Goal: Find specific page/section: Find specific page/section

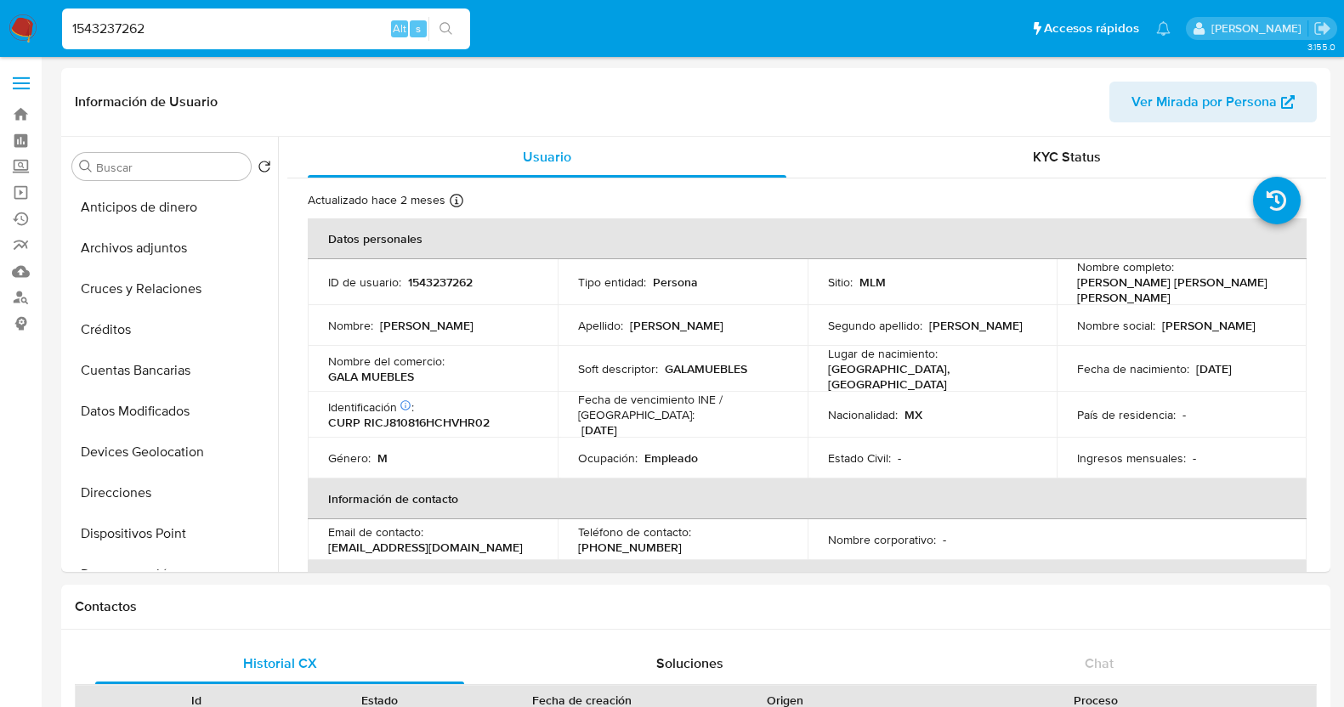
select select "10"
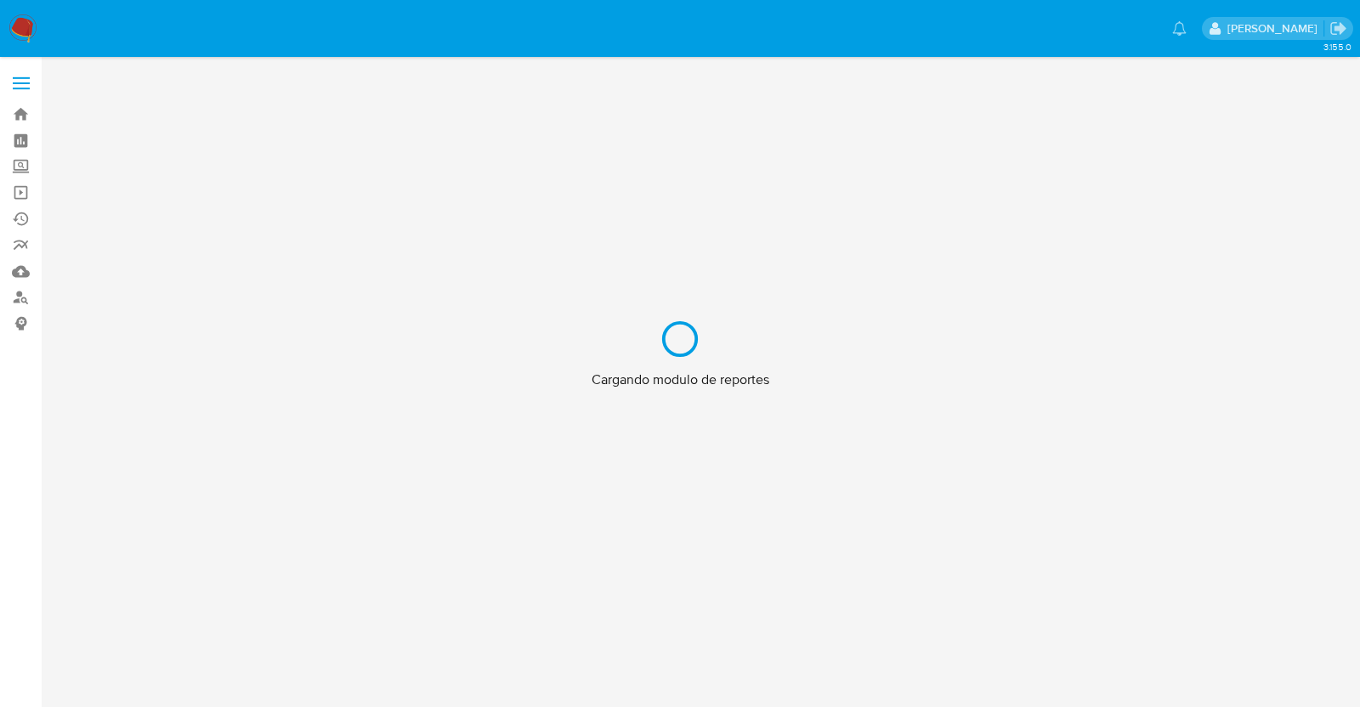
click at [971, 184] on div "Cargando modulo de reportes" at bounding box center [680, 353] width 1360 height 707
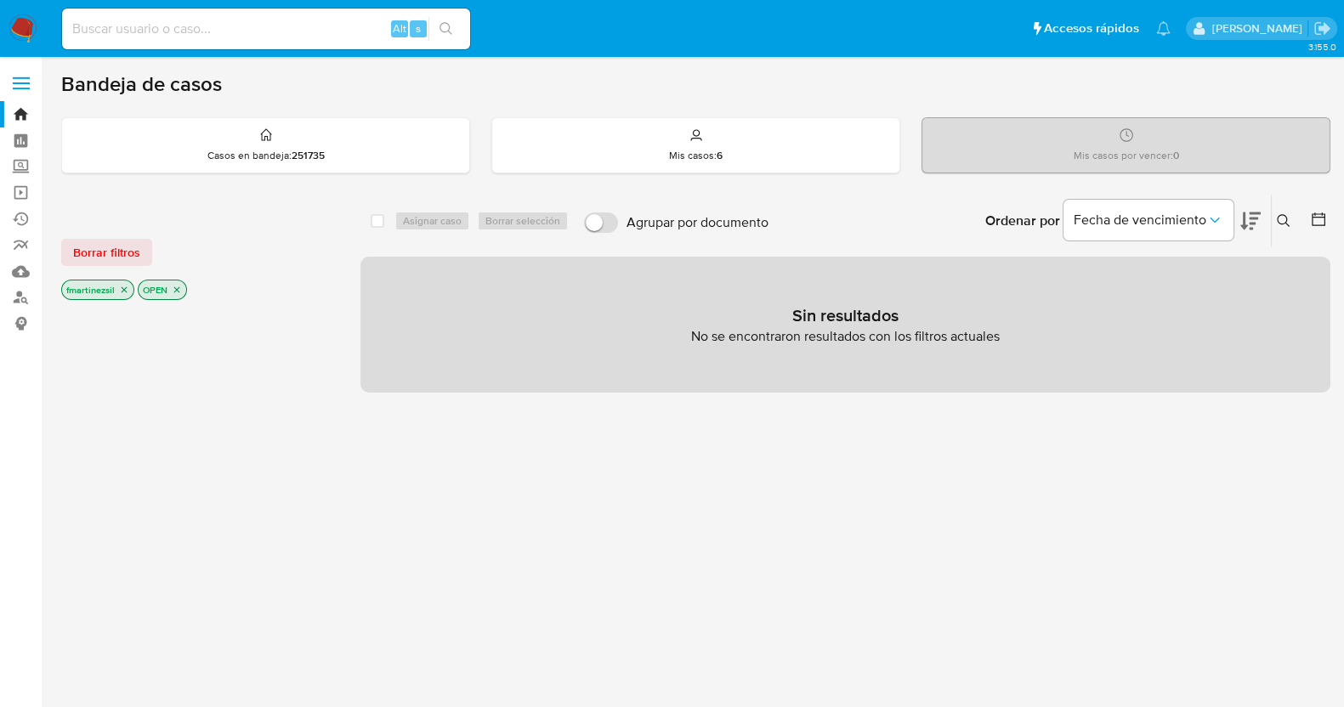
click at [20, 85] on label at bounding box center [21, 83] width 43 height 36
click at [0, 0] on input "checkbox" at bounding box center [0, 0] width 0 height 0
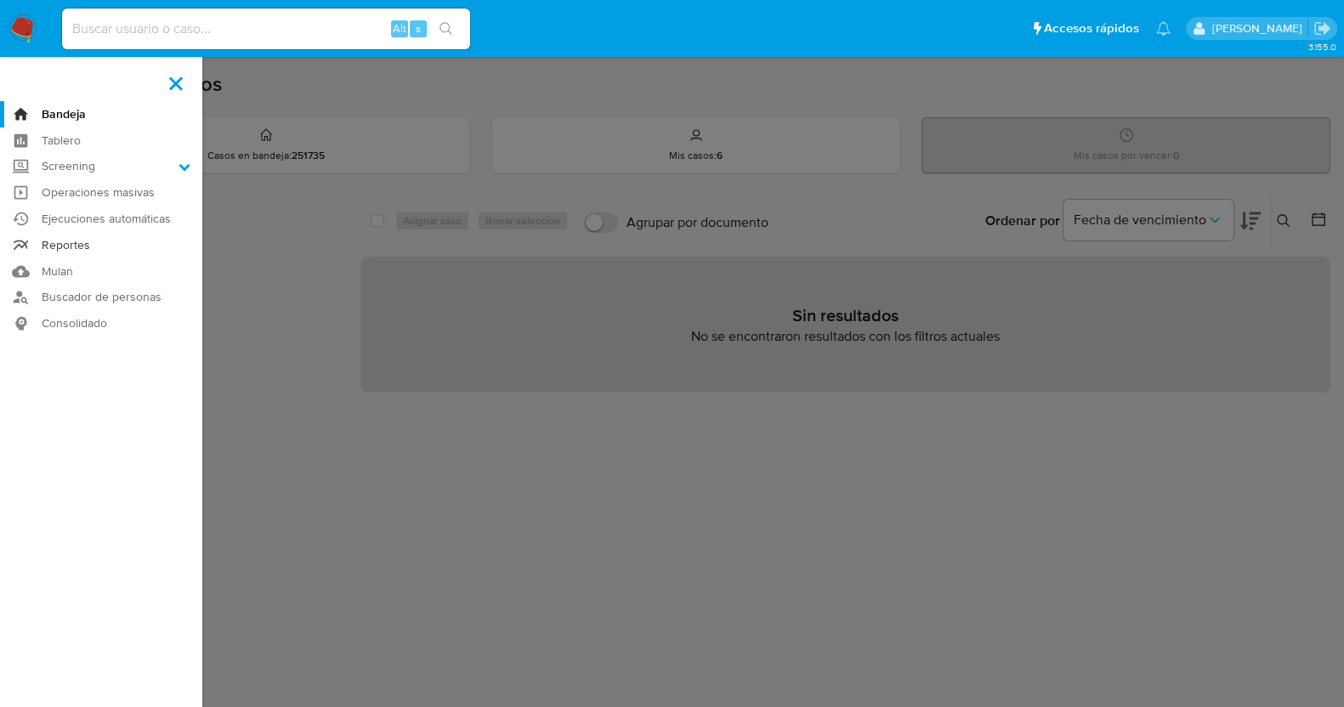
click at [94, 252] on link "Reportes" at bounding box center [101, 245] width 202 height 26
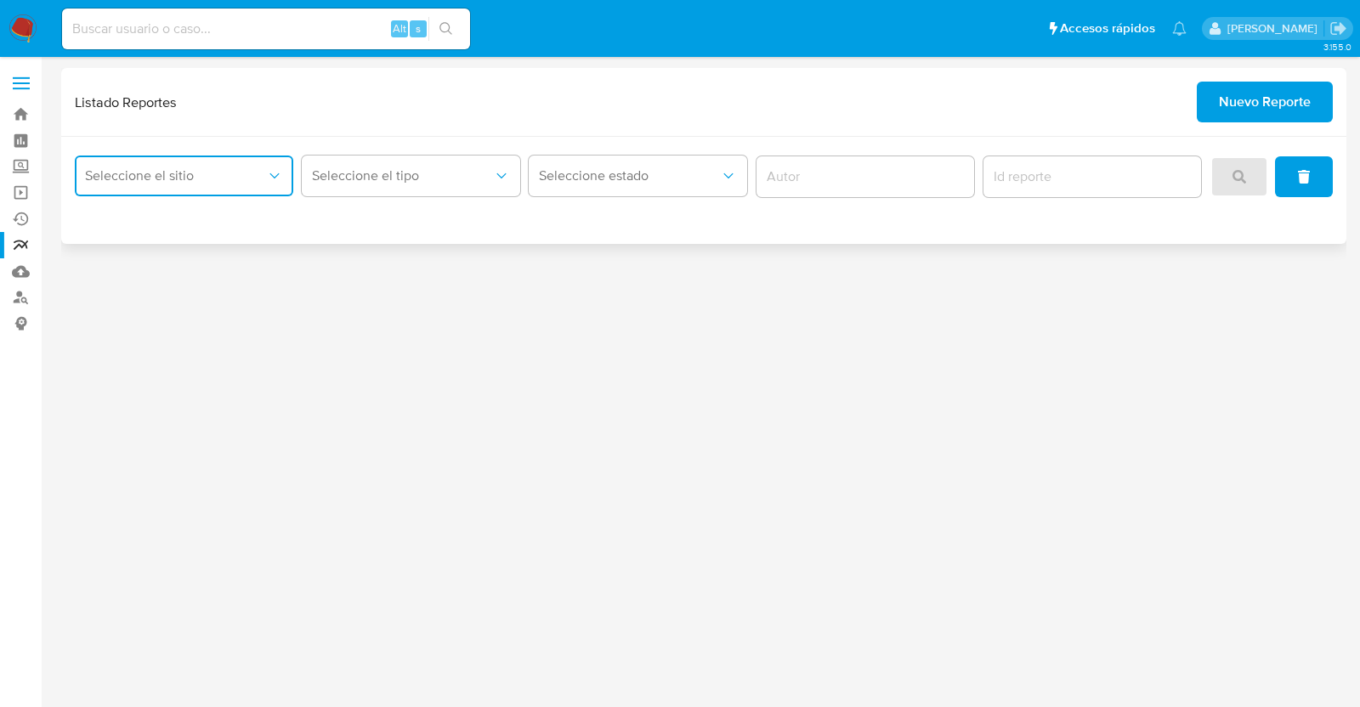
click at [248, 173] on span "Seleccione el sitio" at bounding box center [175, 175] width 181 height 17
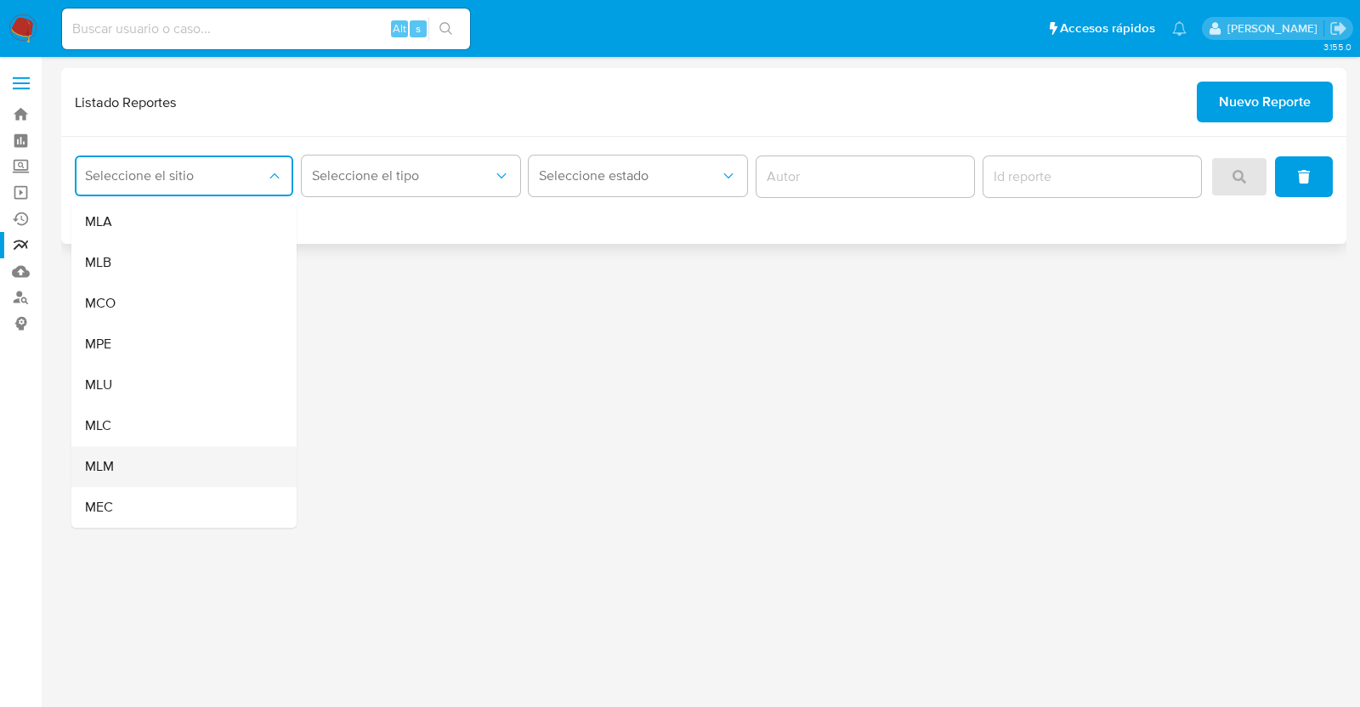
click at [177, 471] on div "MLM" at bounding box center [179, 466] width 188 height 41
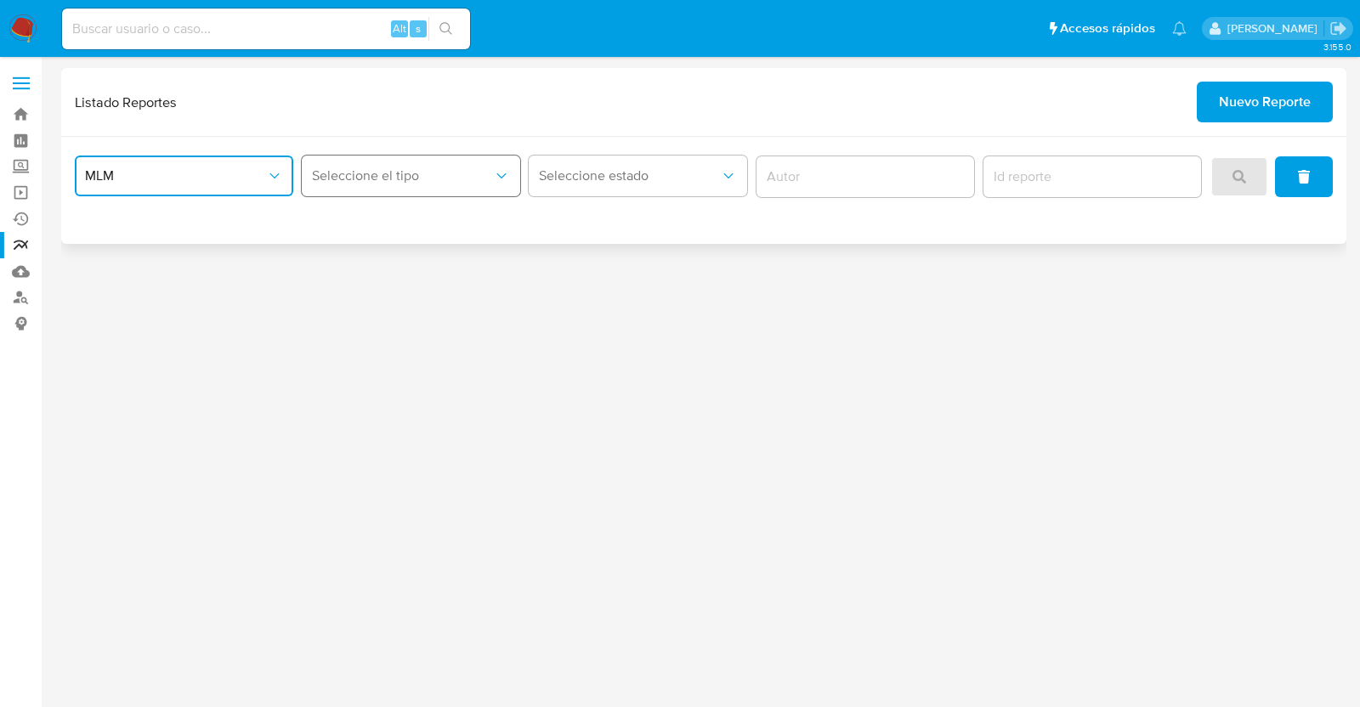
click at [359, 159] on button "Seleccione el tipo" at bounding box center [411, 176] width 218 height 41
click at [391, 269] on span "LEGAJO UNICO" at bounding box center [359, 262] width 95 height 17
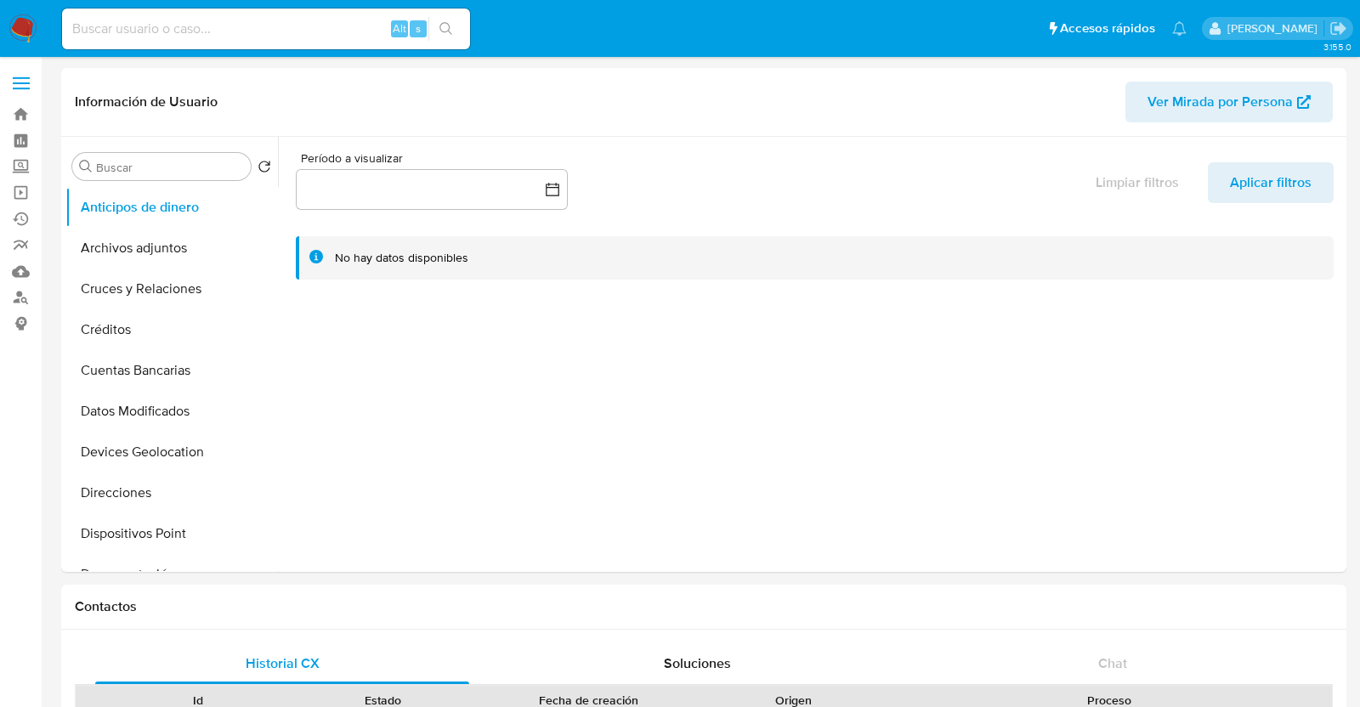
select select "10"
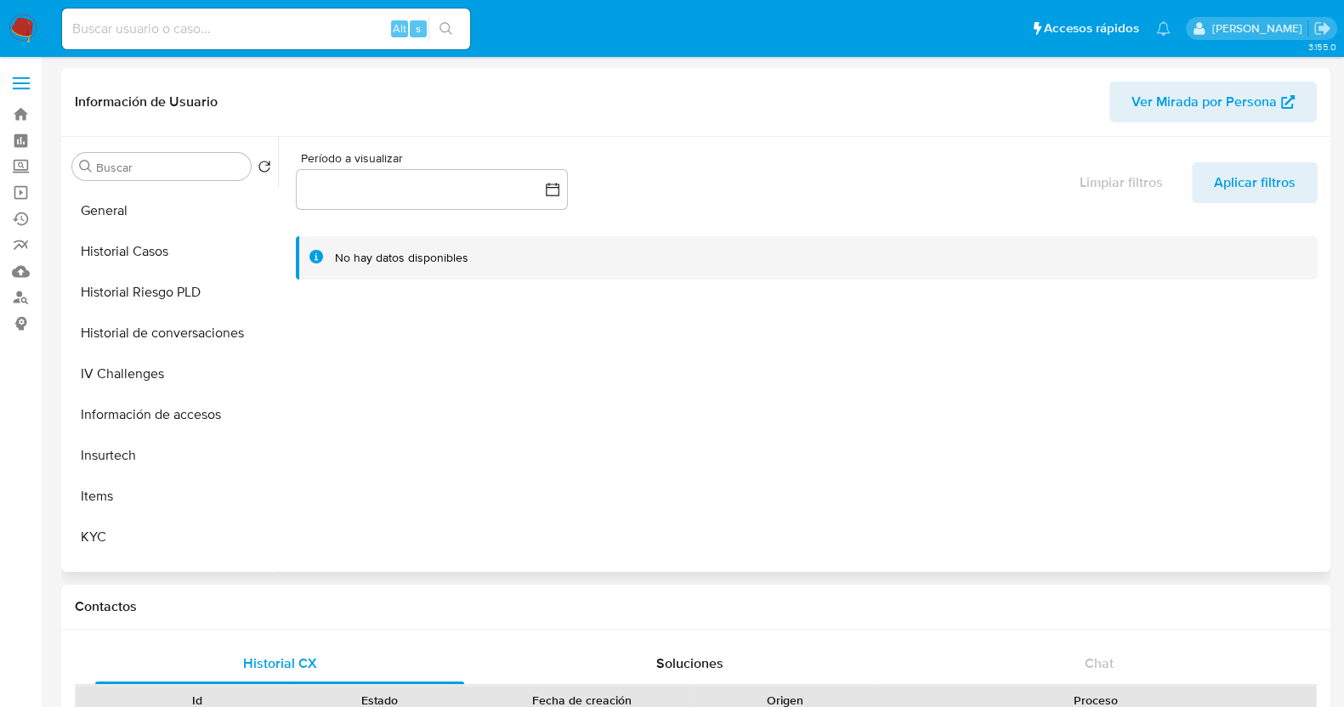
scroll to position [453, 0]
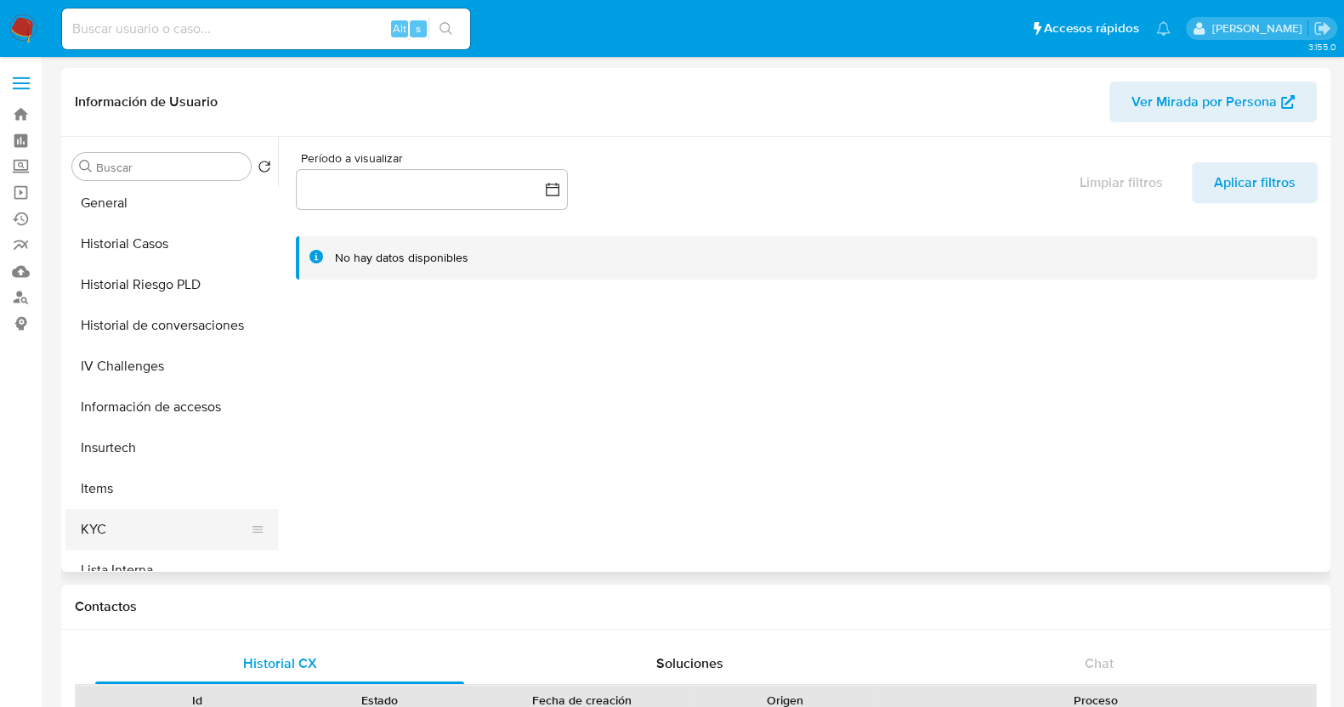
click at [121, 520] on button "KYC" at bounding box center [164, 529] width 199 height 41
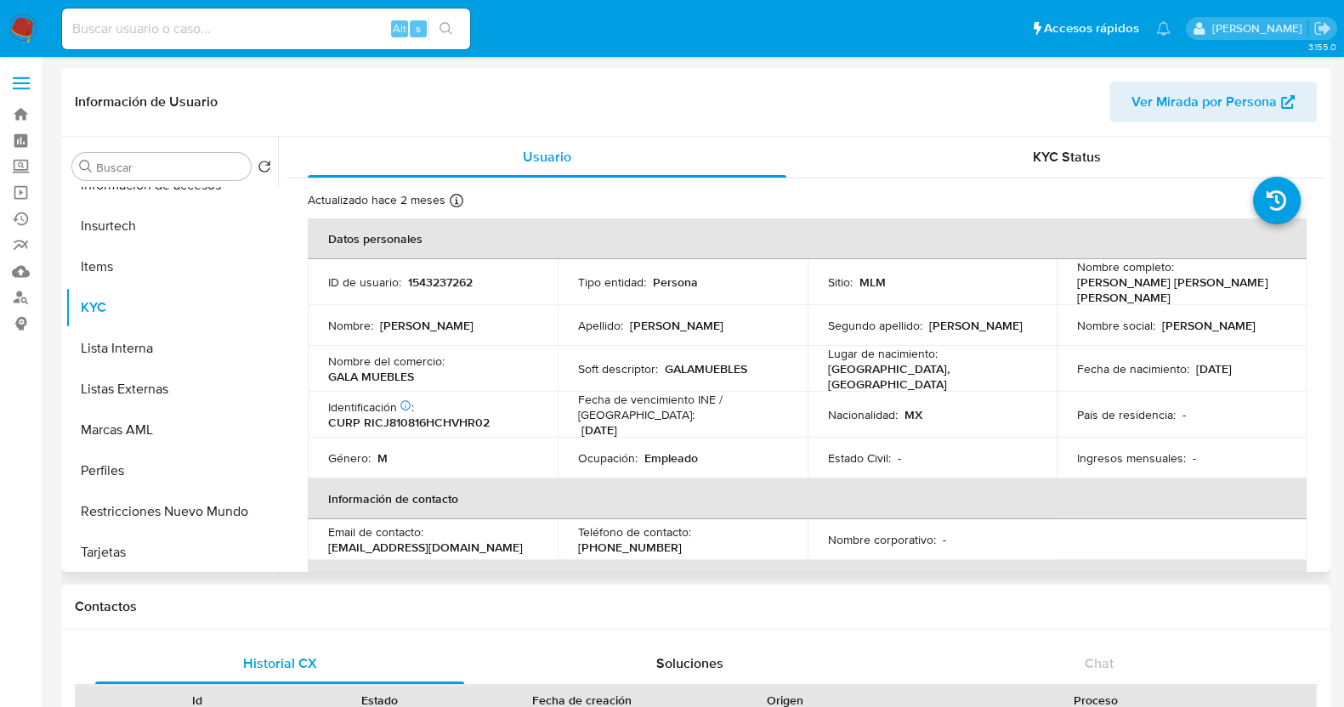
scroll to position [717, 0]
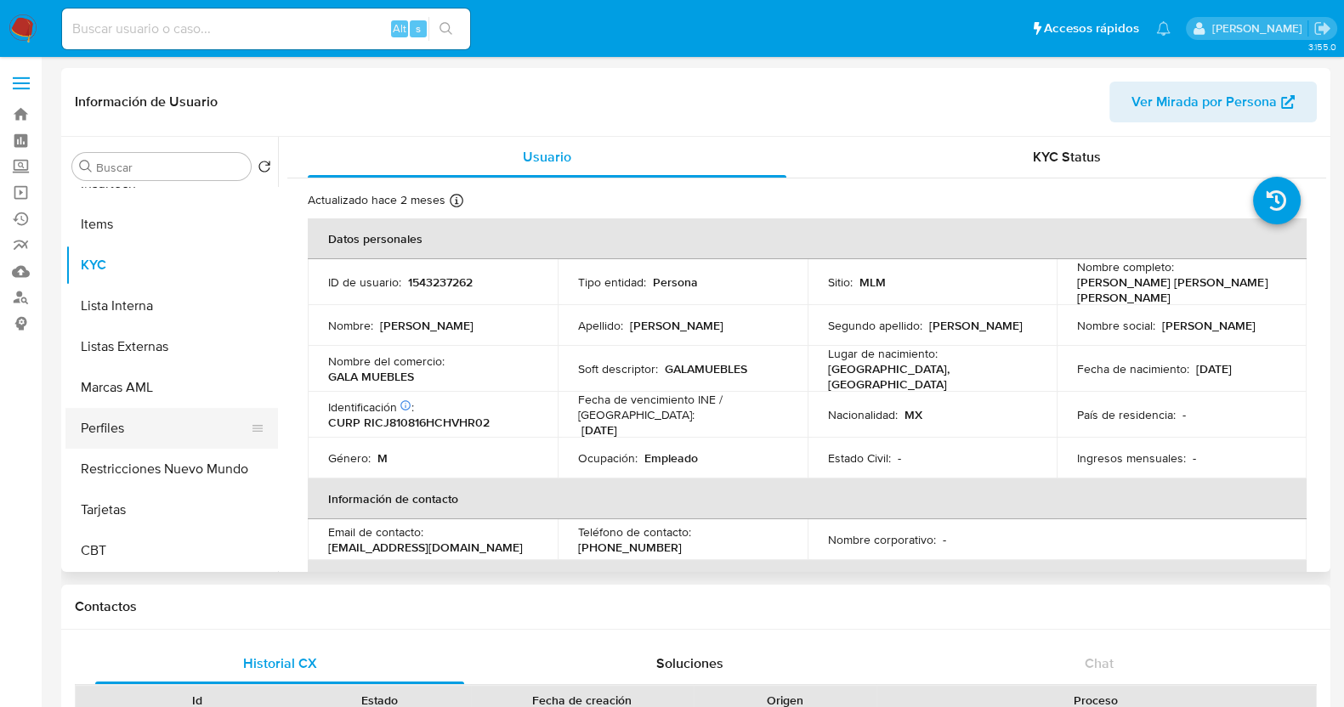
click at [128, 423] on button "Perfiles" at bounding box center [164, 428] width 199 height 41
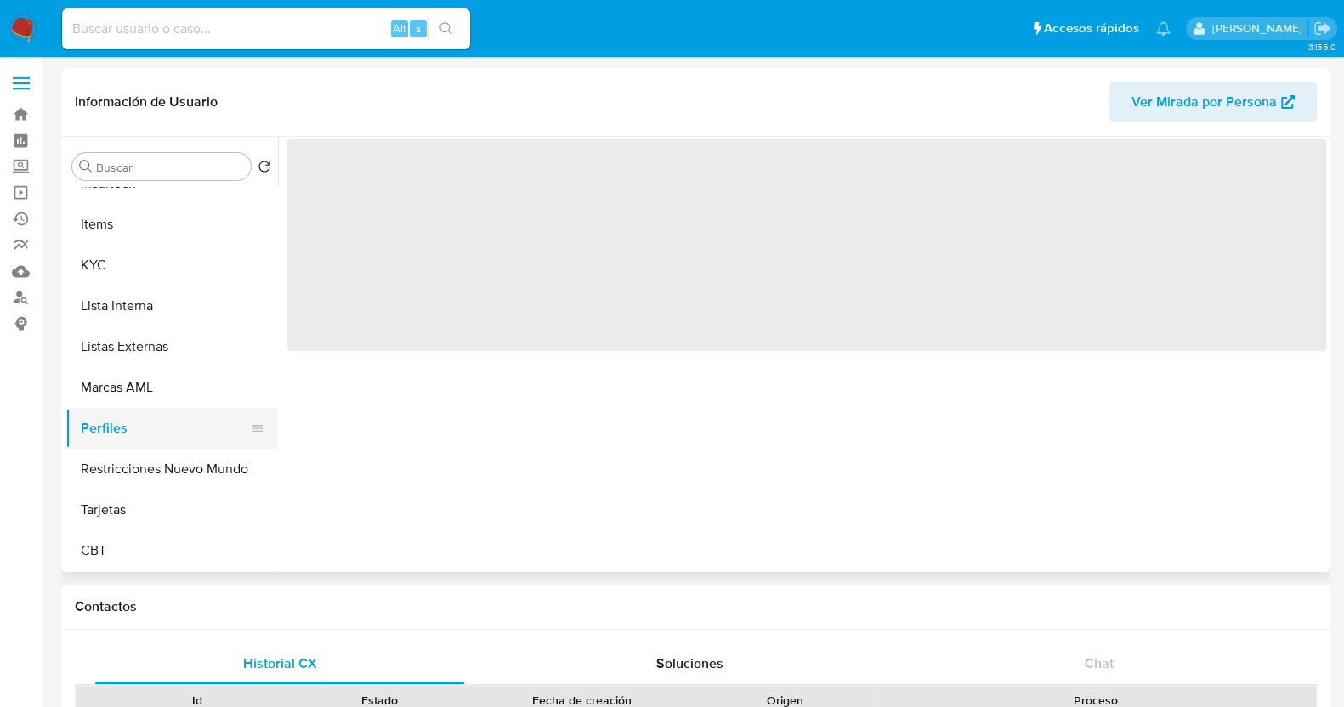
click at [128, 423] on button "Perfiles" at bounding box center [164, 428] width 199 height 41
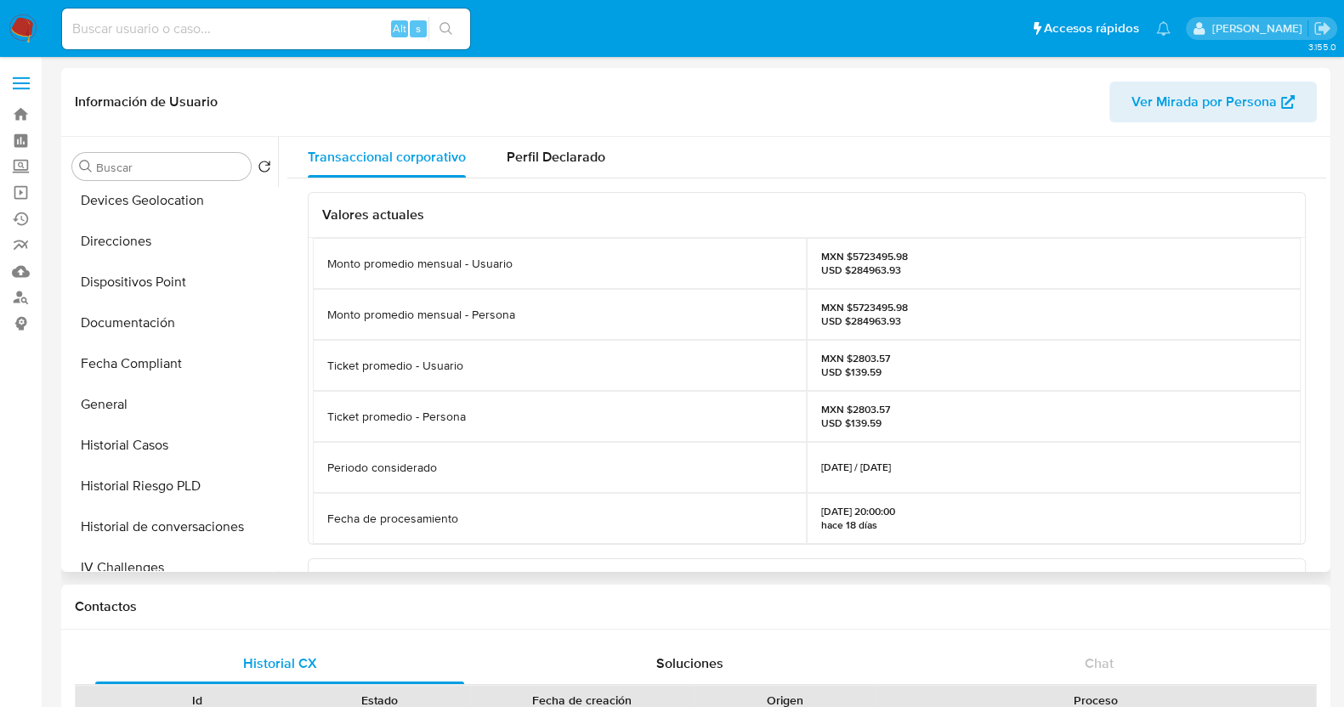
scroll to position [281, 0]
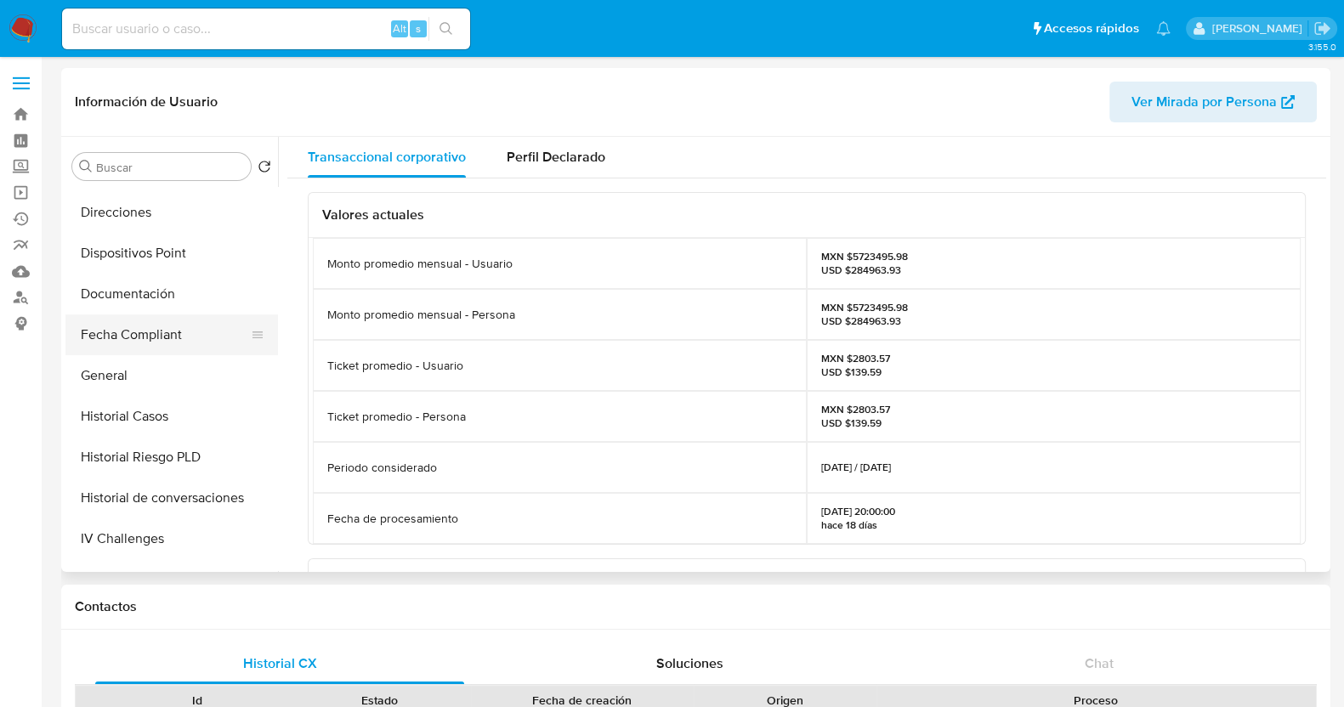
click at [157, 350] on button "Fecha Compliant" at bounding box center [164, 335] width 199 height 41
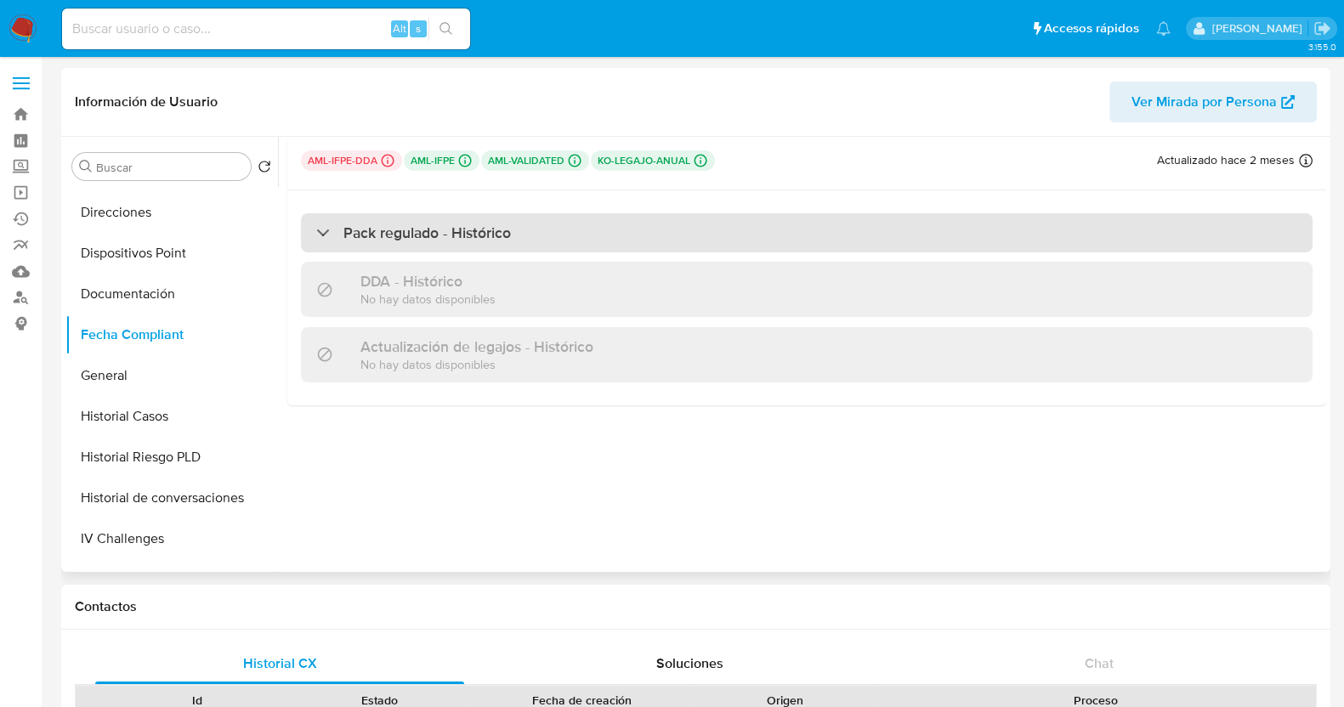
click at [321, 231] on div "Pack regulado - Histórico" at bounding box center [413, 233] width 195 height 19
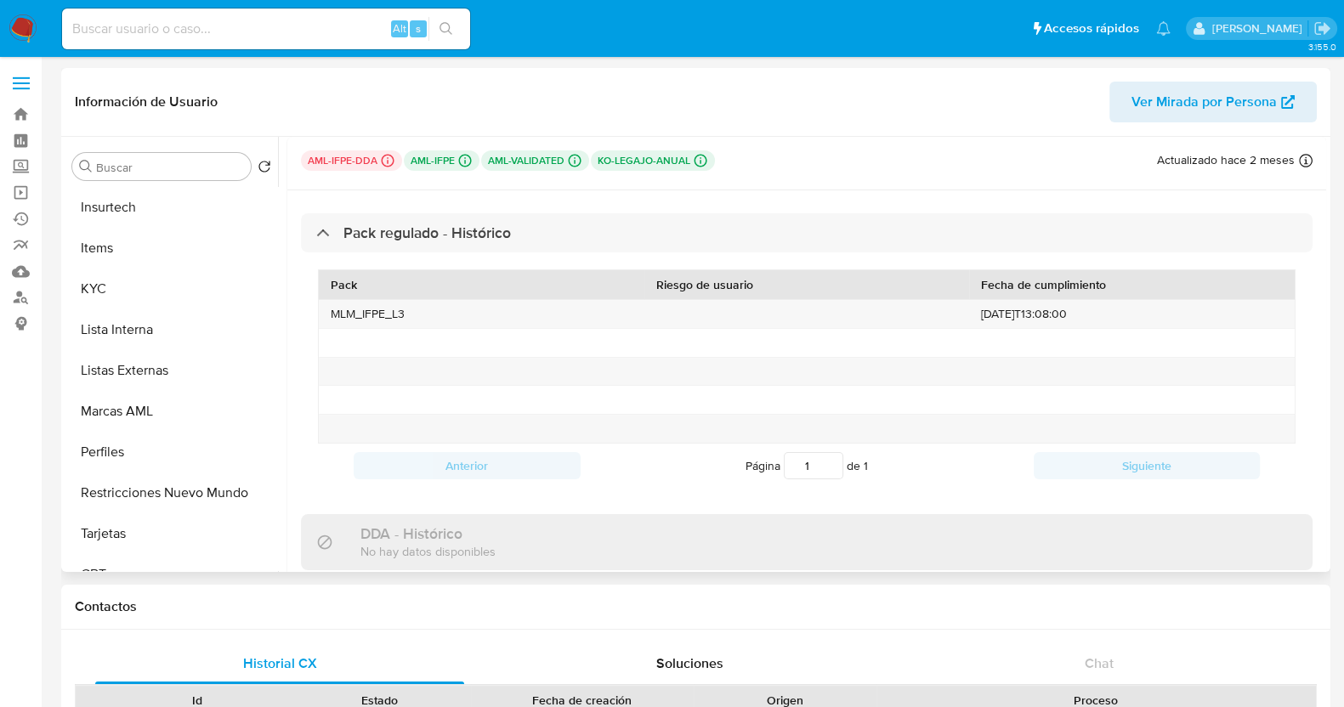
scroll to position [700, 0]
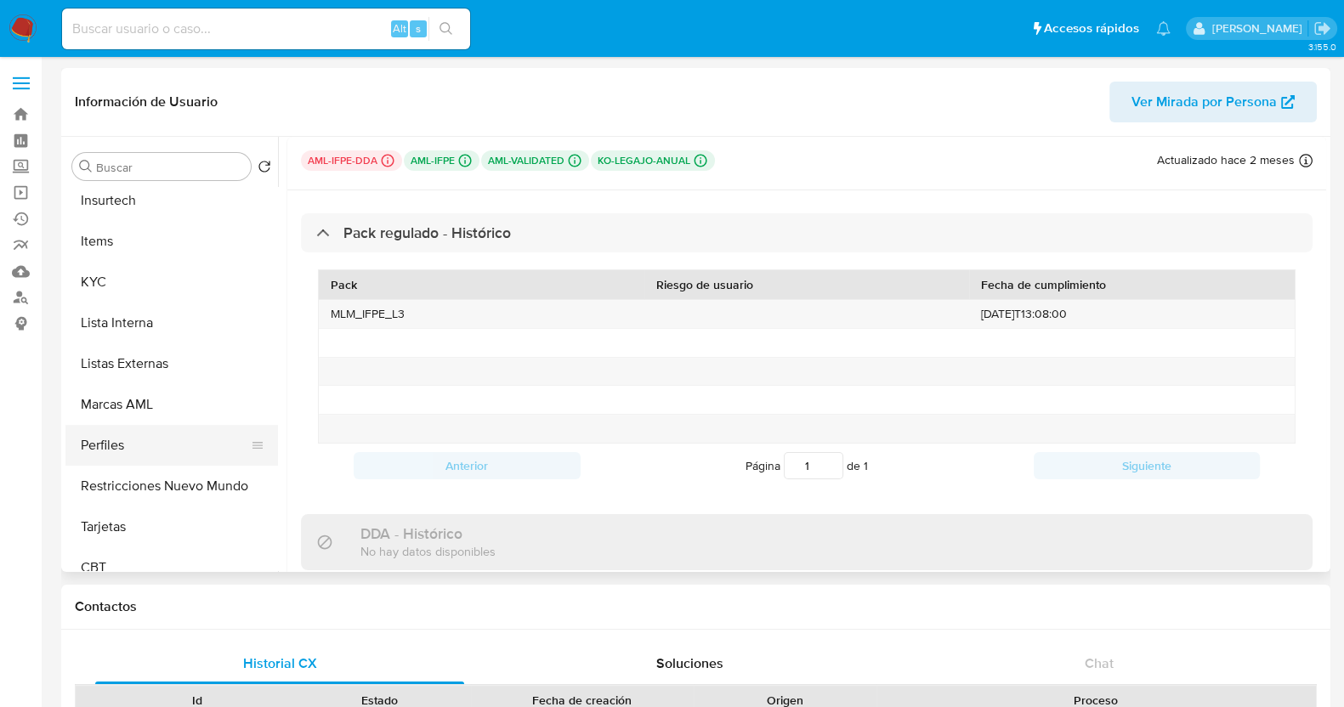
click at [122, 453] on button "Perfiles" at bounding box center [164, 445] width 199 height 41
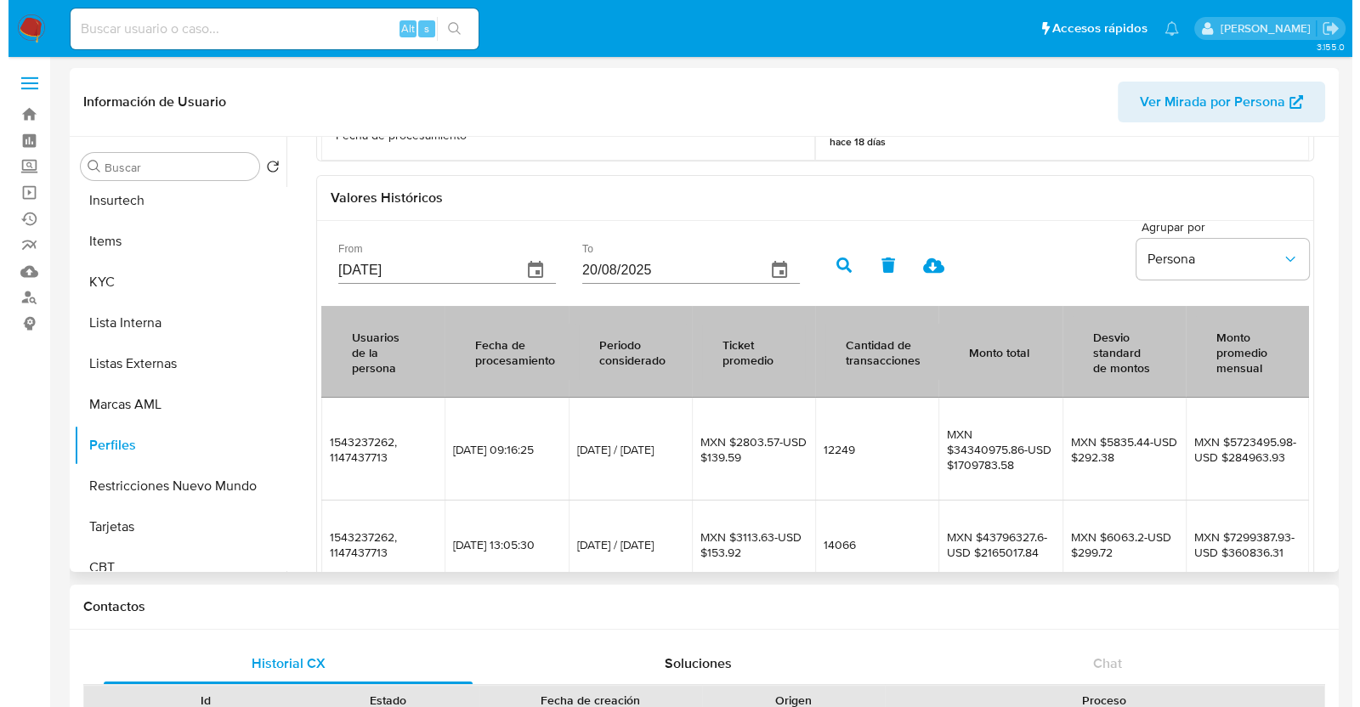
scroll to position [421, 0]
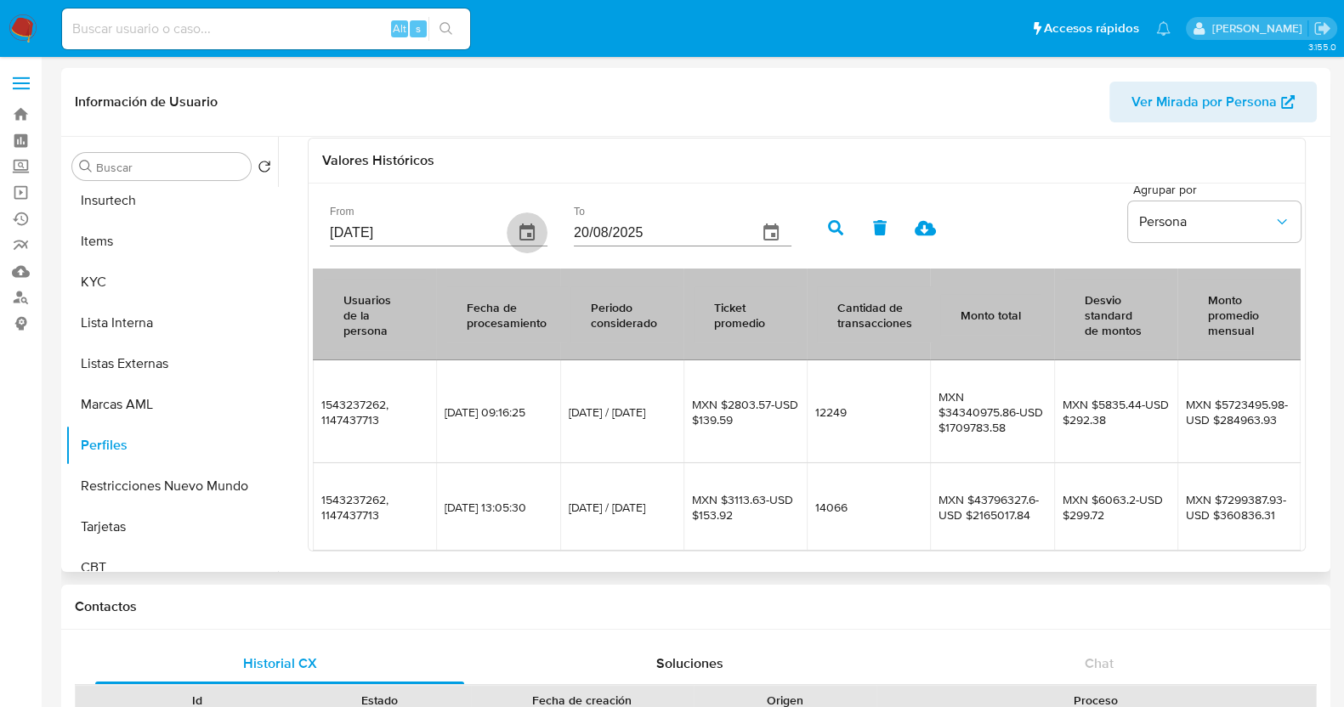
click at [519, 227] on icon "button" at bounding box center [526, 232] width 15 height 17
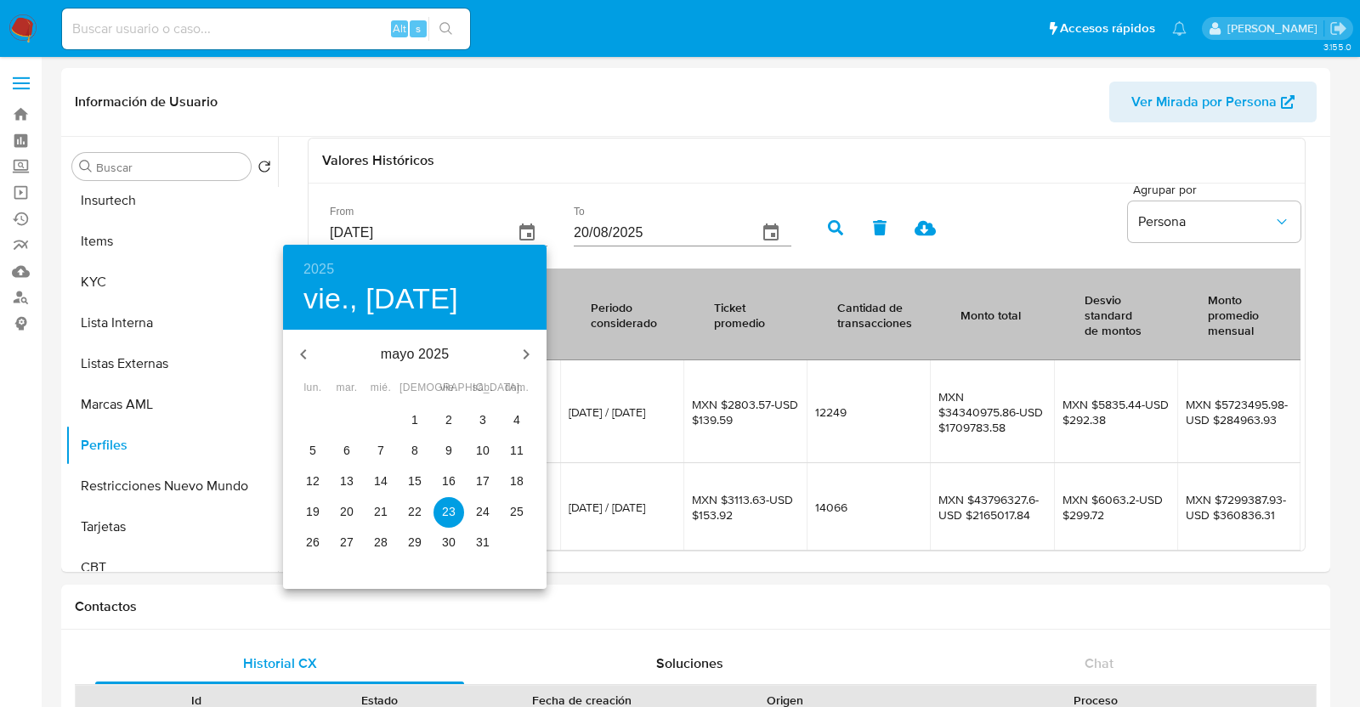
click at [330, 259] on h6 "2025" at bounding box center [318, 270] width 31 height 24
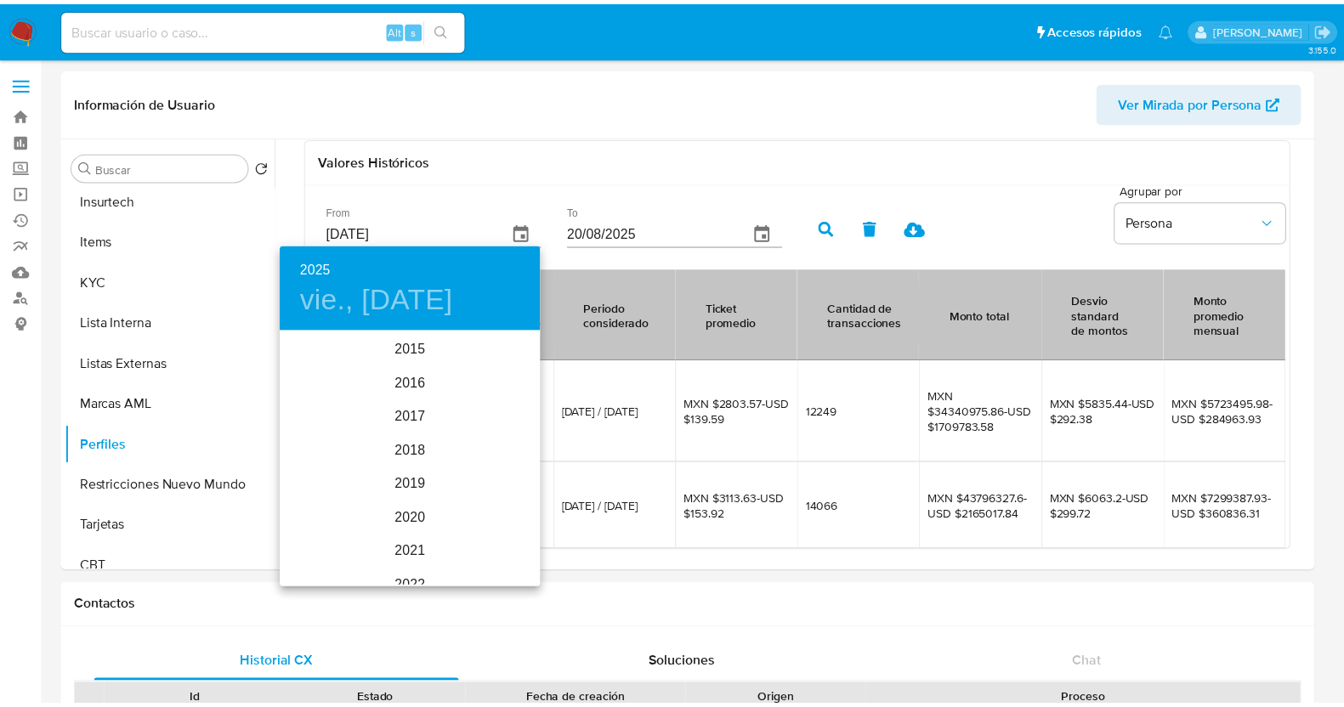
scroll to position [238, 0]
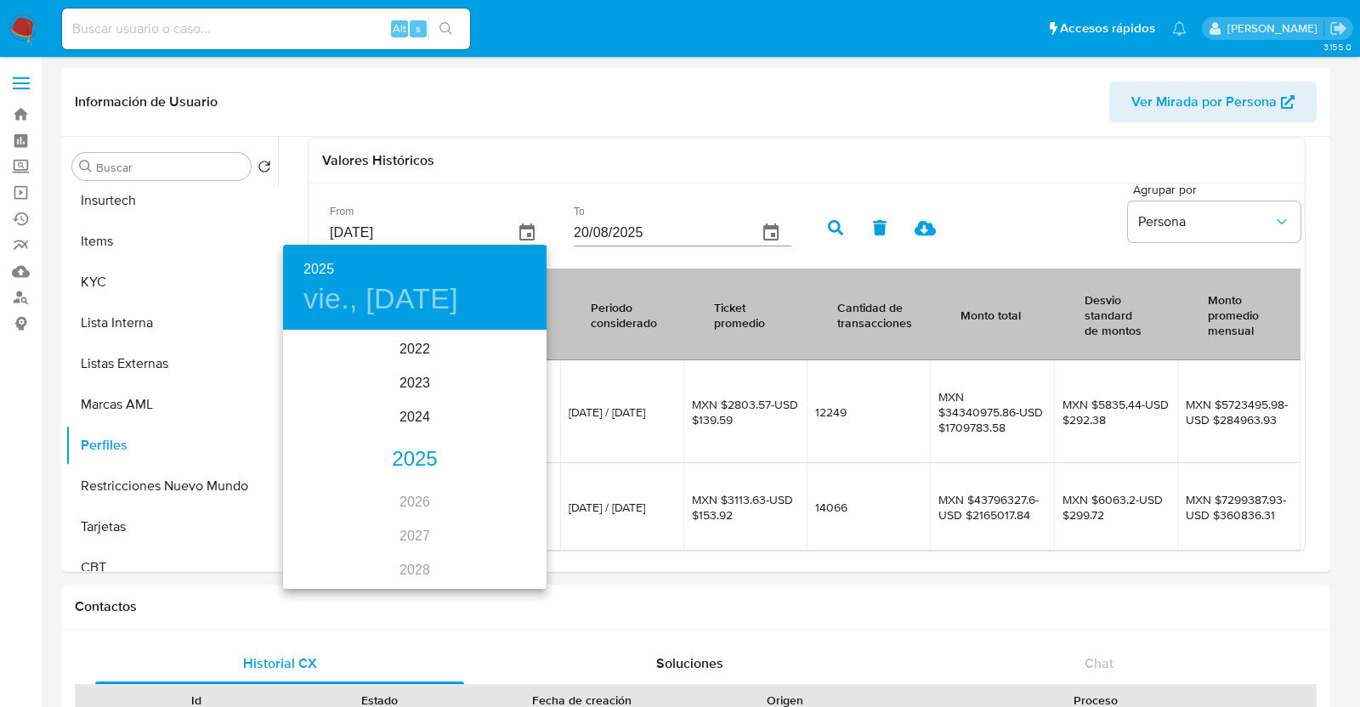
drag, startPoint x: 330, startPoint y: 259, endPoint x: 383, endPoint y: 252, distance: 53.1
click at [383, 252] on div "2025 vie., may. 23" at bounding box center [415, 287] width 264 height 85
click at [412, 385] on div "2023" at bounding box center [415, 383] width 264 height 34
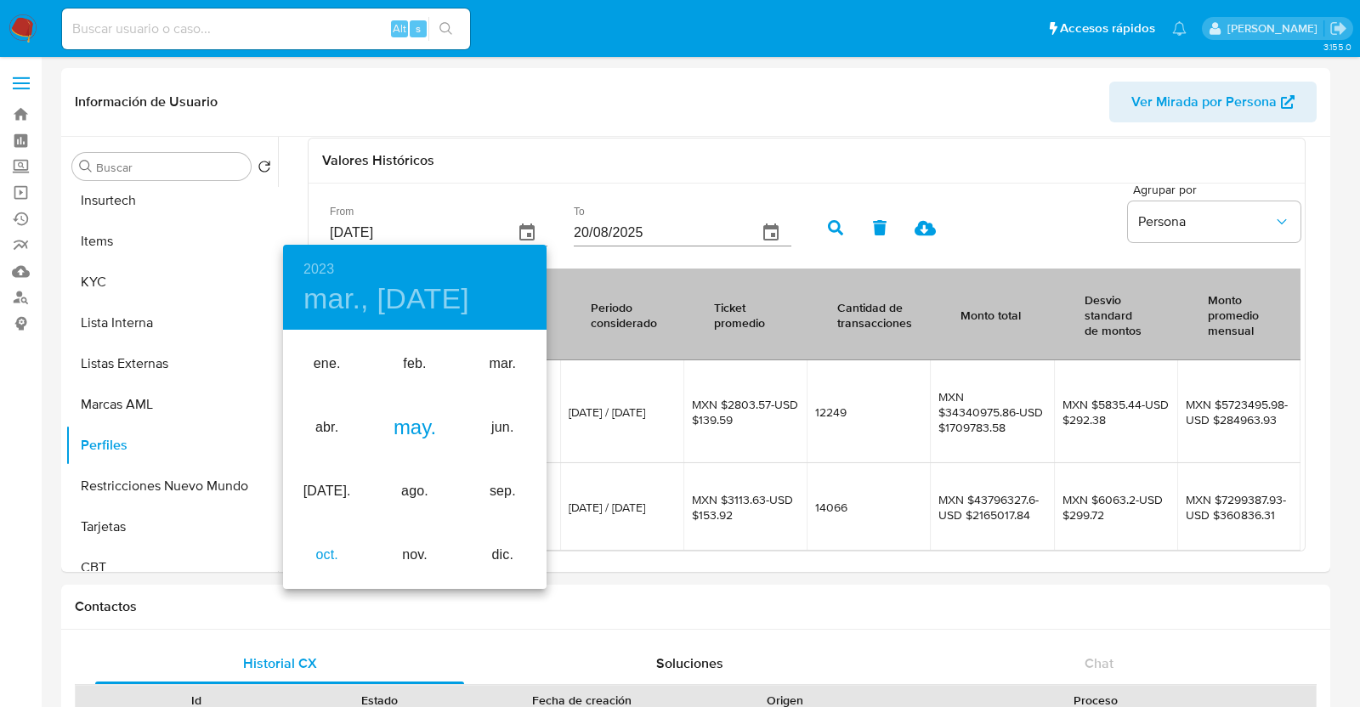
click at [330, 549] on div "oct." at bounding box center [327, 556] width 88 height 64
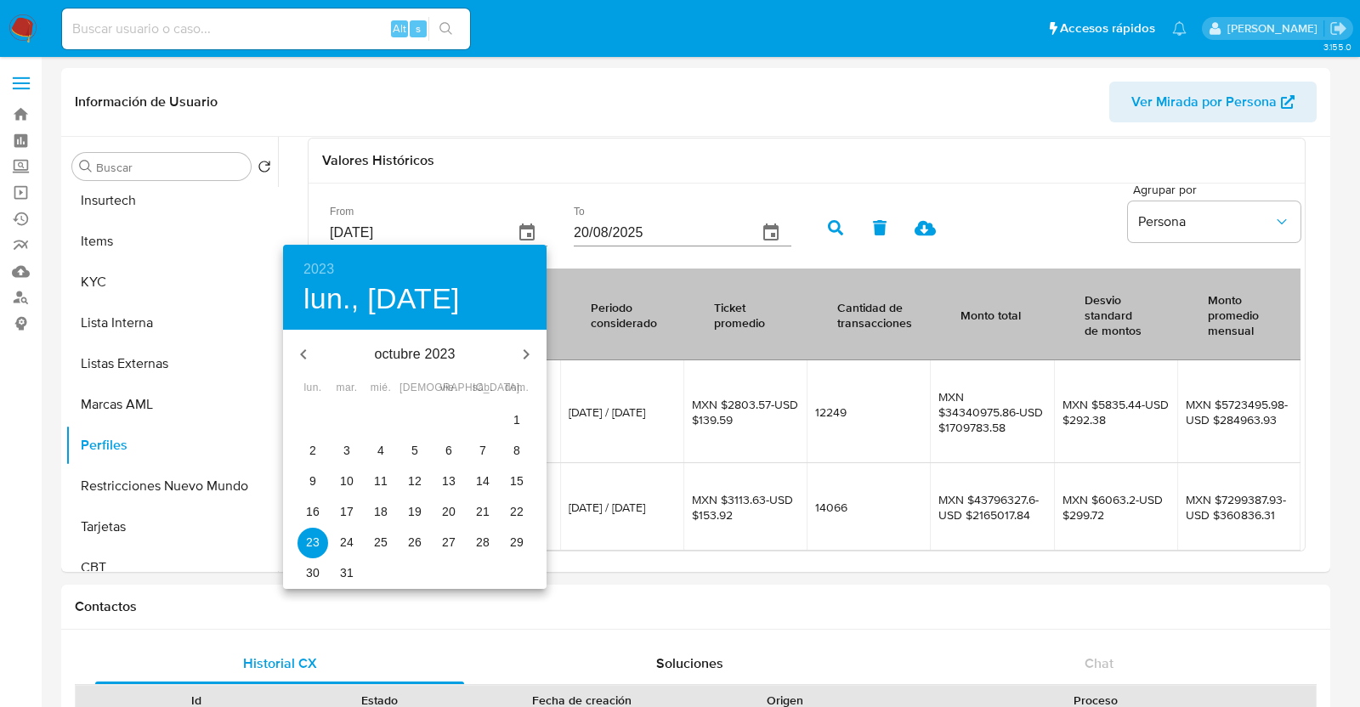
click at [510, 432] on button "1" at bounding box center [517, 420] width 31 height 31
type input "01/10/2023"
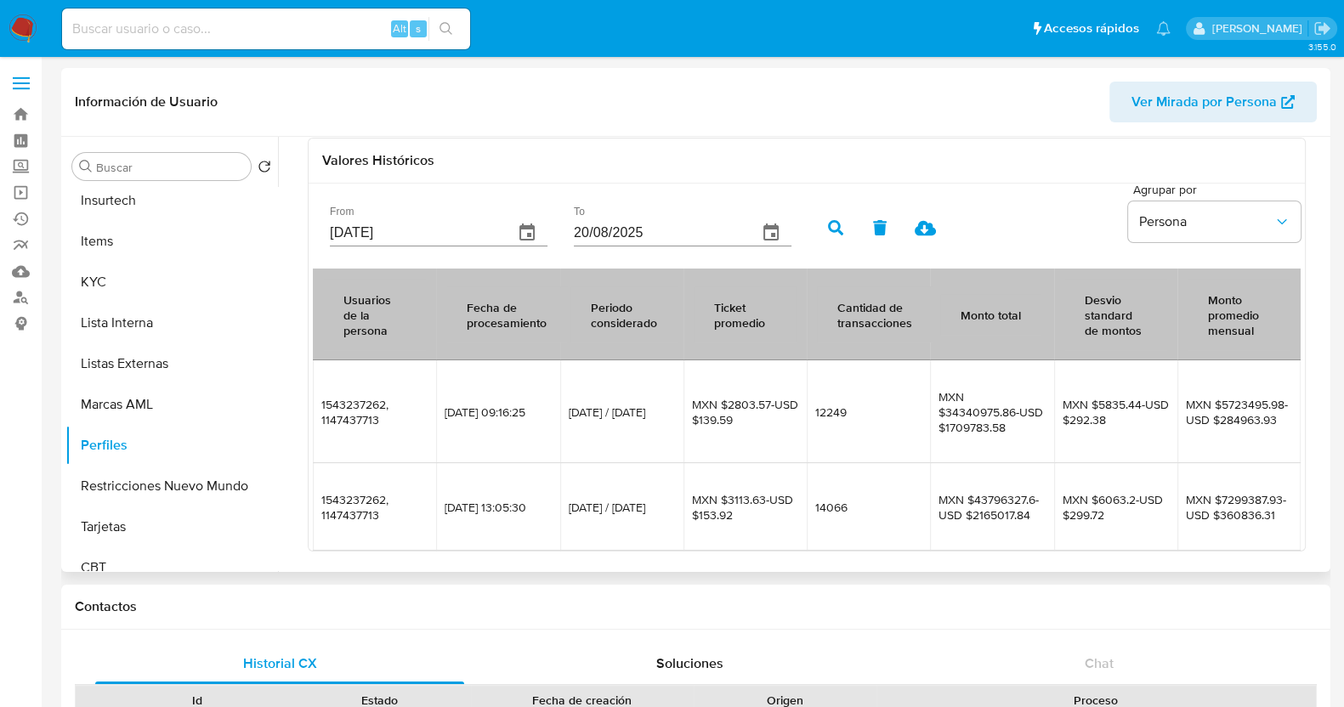
click at [843, 215] on button "button" at bounding box center [836, 227] width 44 height 41
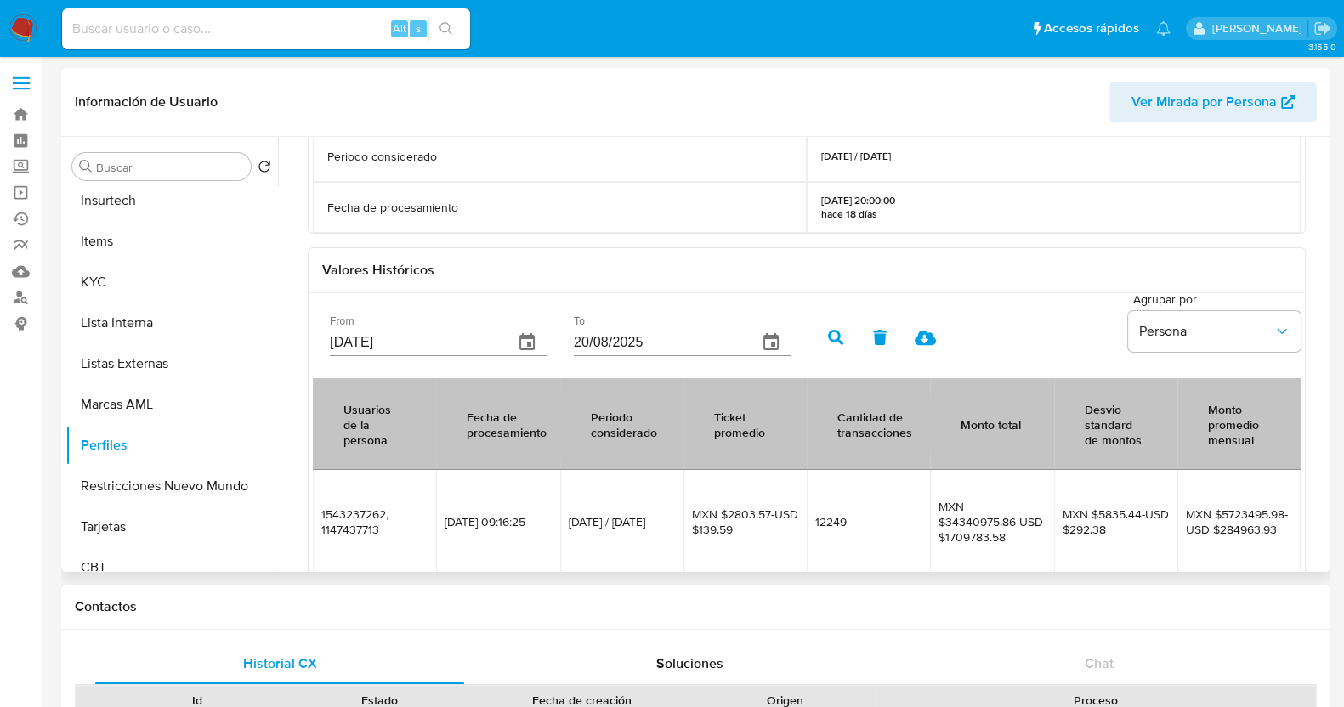
scroll to position [421, 0]
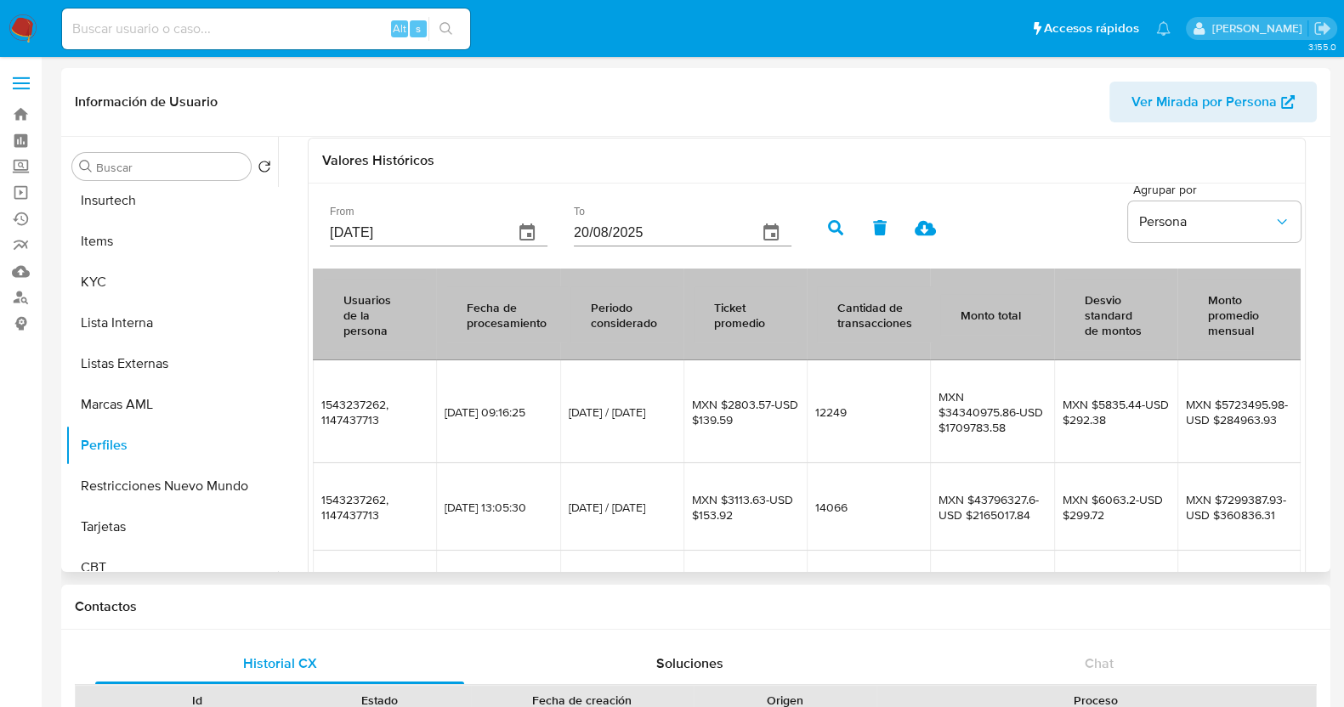
click at [933, 227] on icon at bounding box center [925, 228] width 21 height 15
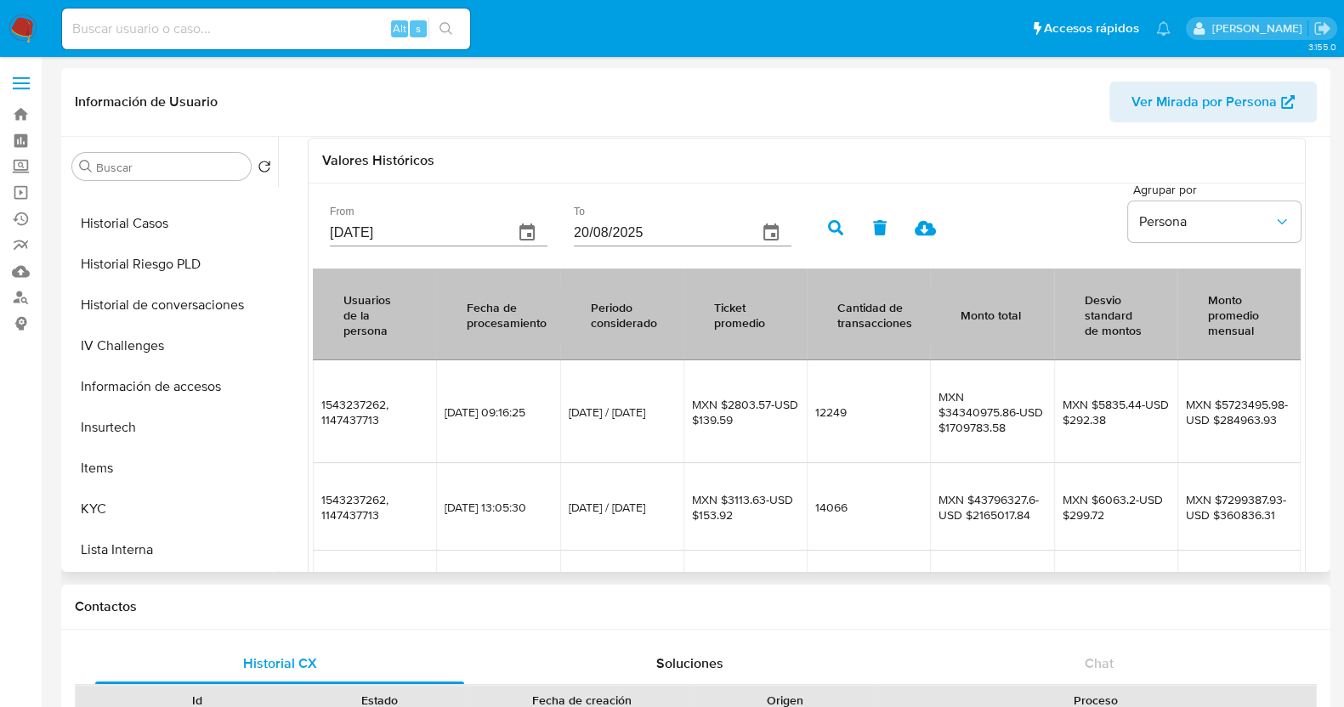
scroll to position [470, 0]
click at [166, 284] on button "Historial Riesgo PLD" at bounding box center [164, 267] width 199 height 41
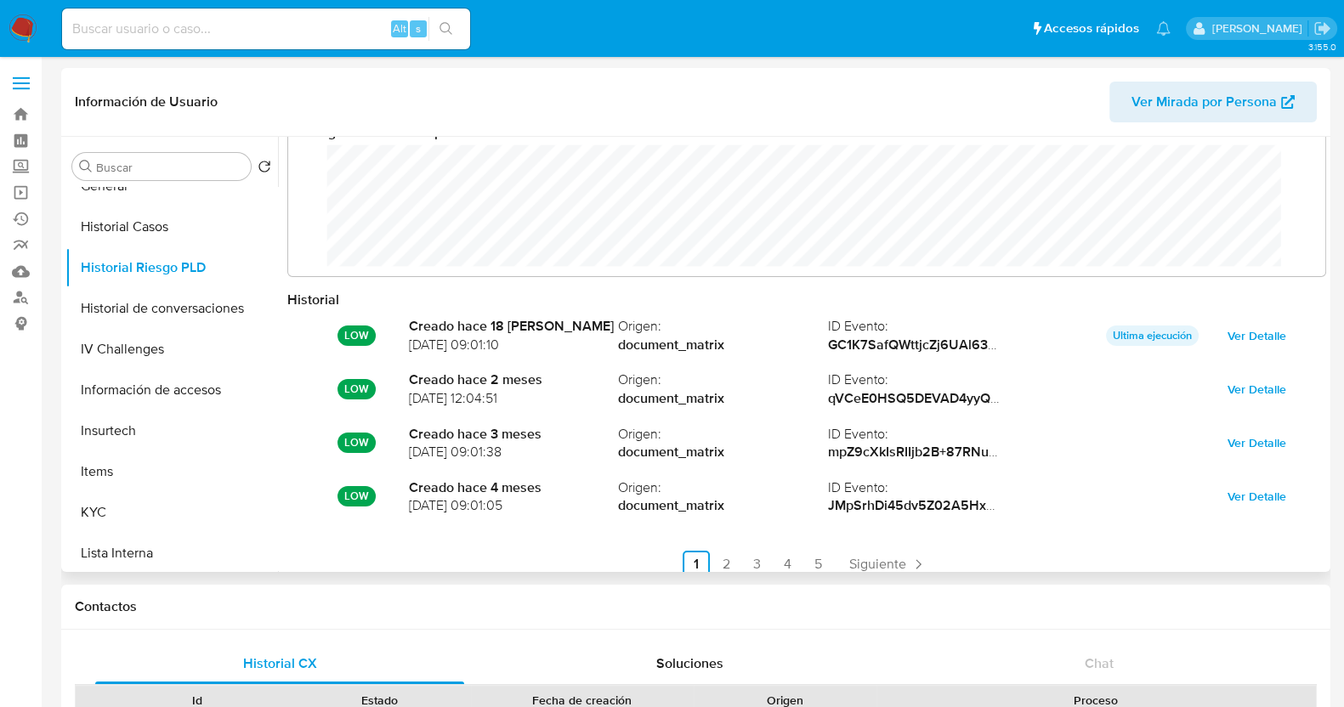
scroll to position [89, 0]
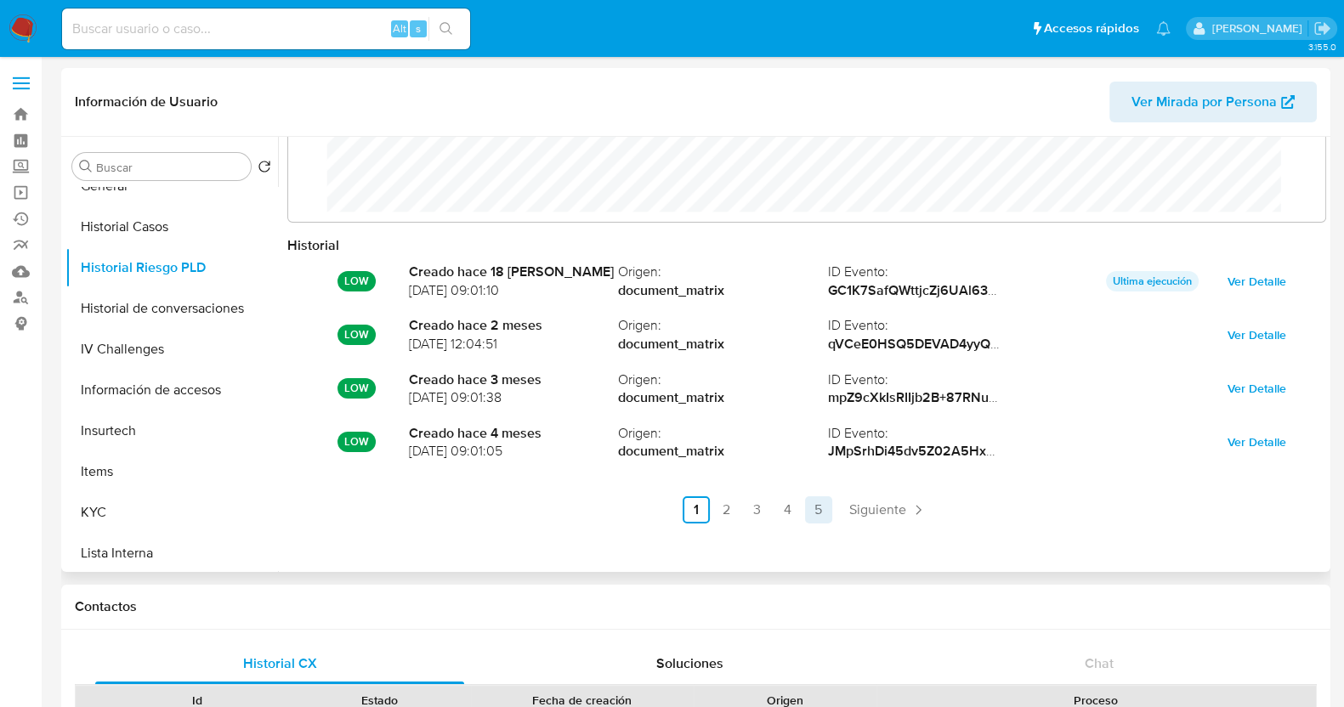
click at [816, 518] on link "5" at bounding box center [818, 509] width 27 height 27
click at [888, 500] on link "4" at bounding box center [883, 509] width 27 height 27
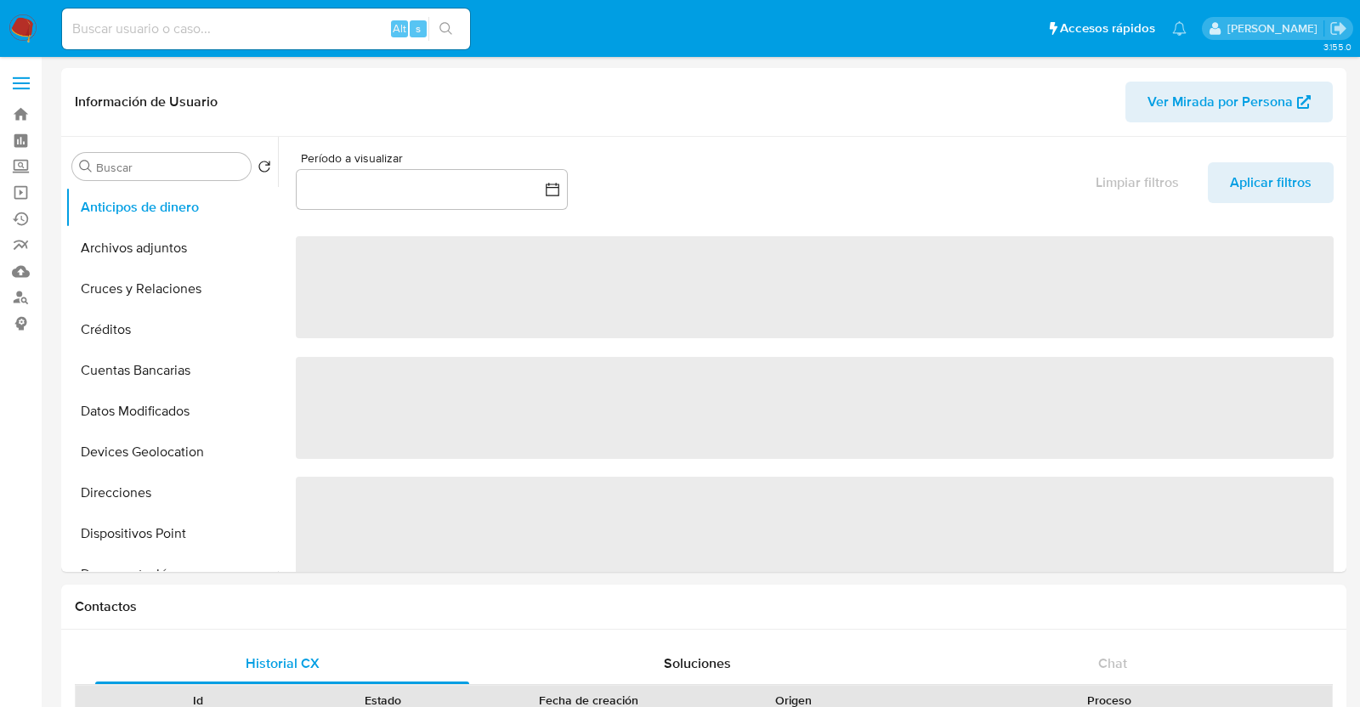
select select "10"
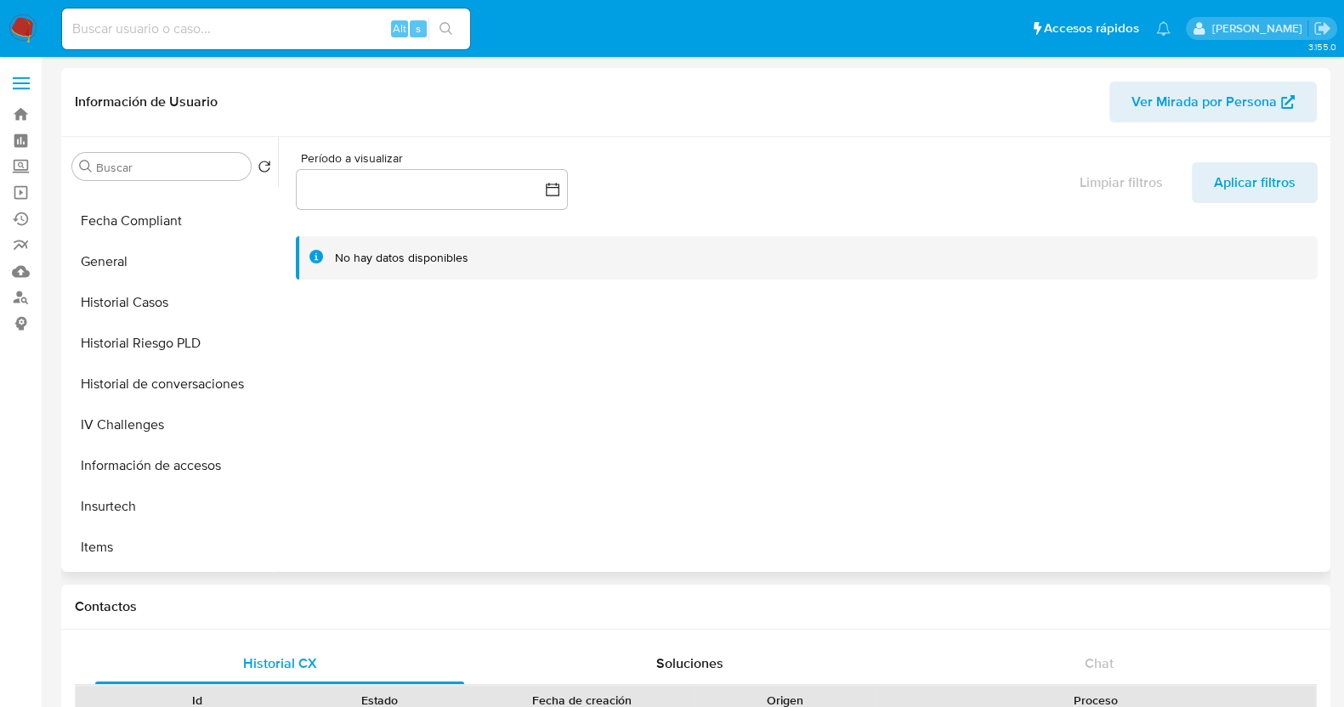
scroll to position [411, 0]
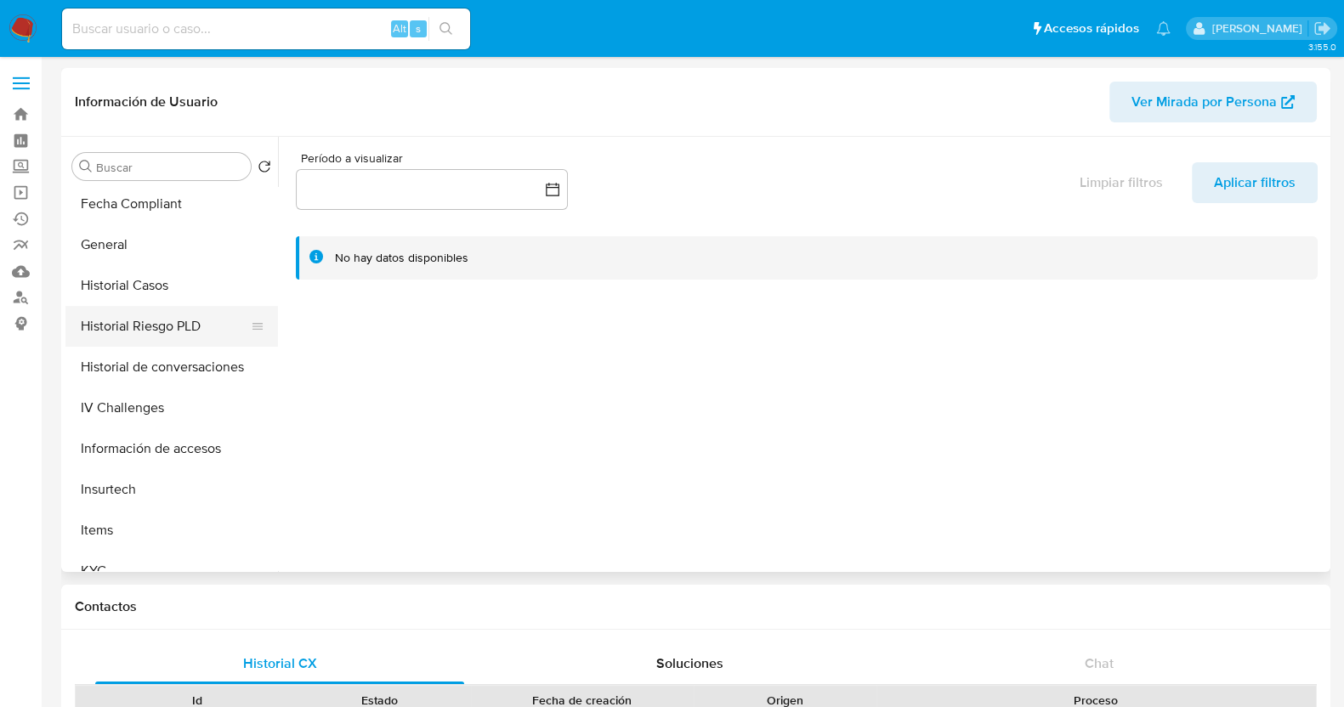
click at [174, 336] on button "Historial Riesgo PLD" at bounding box center [164, 326] width 199 height 41
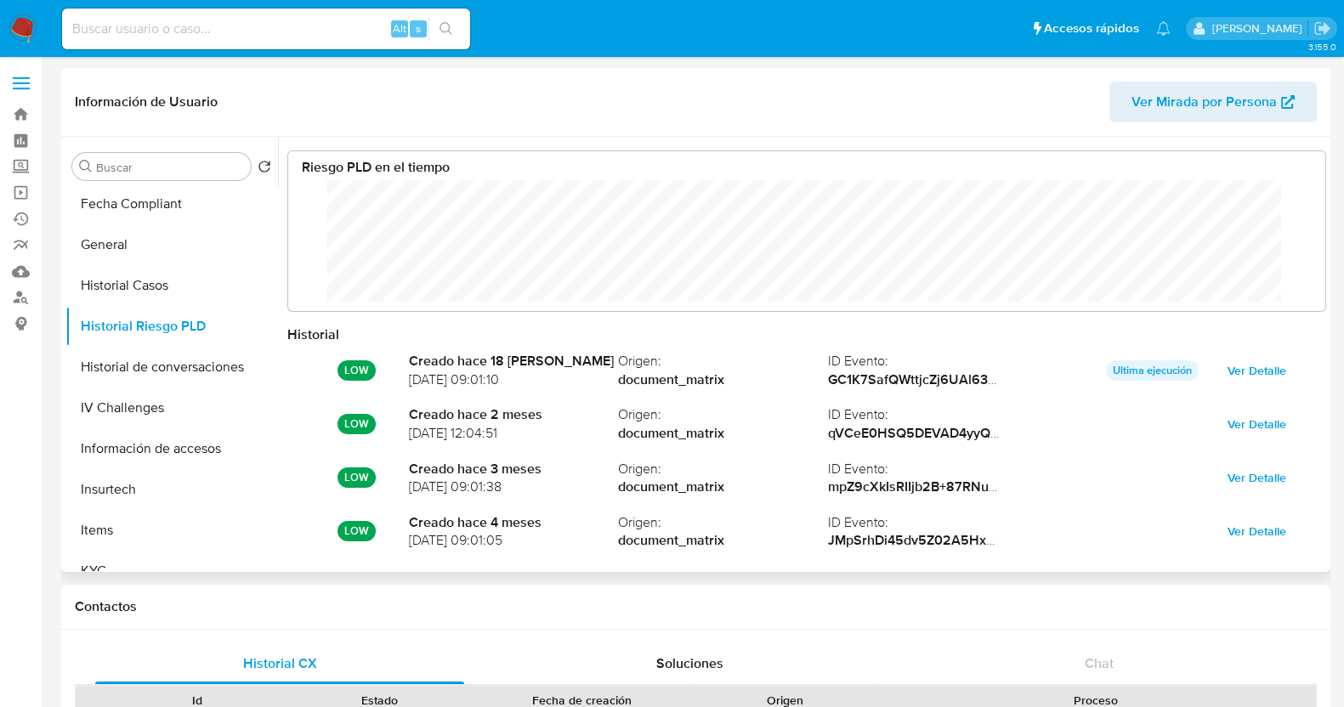
scroll to position [89, 0]
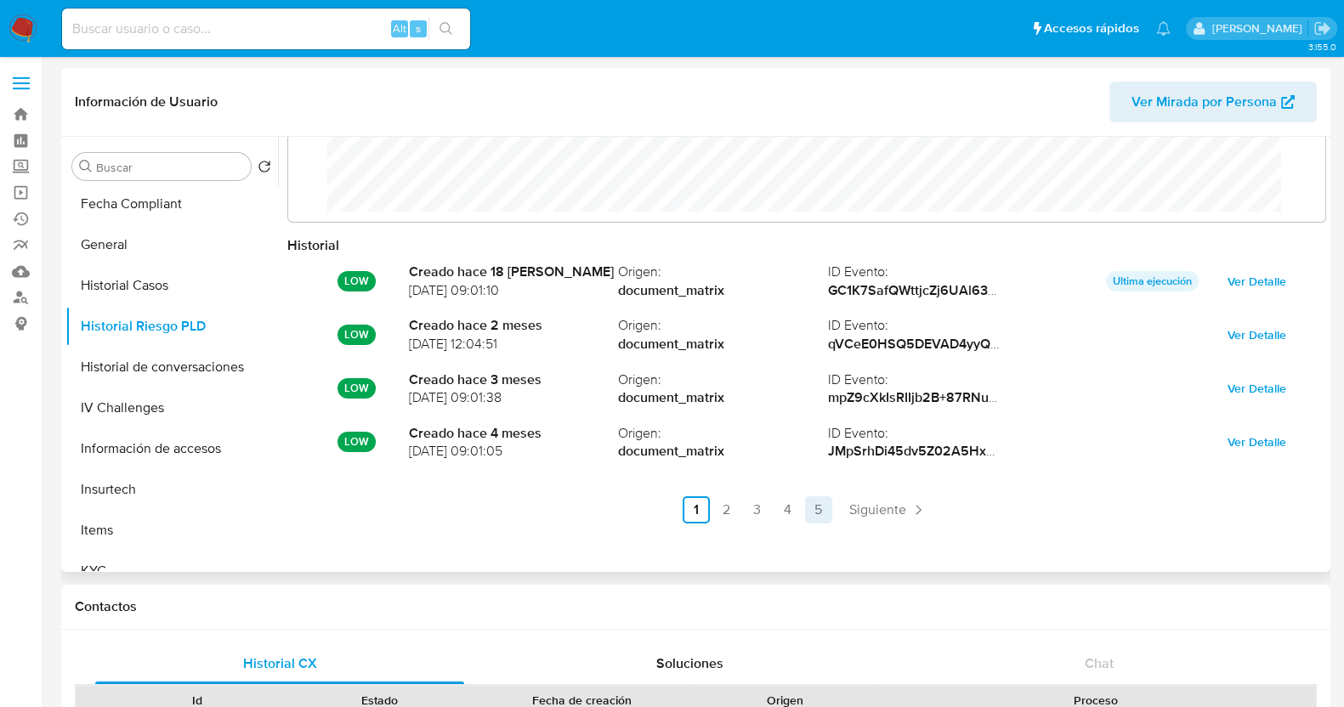
click at [820, 518] on link "5" at bounding box center [818, 509] width 27 height 27
click at [876, 502] on link "4" at bounding box center [883, 509] width 27 height 27
click at [799, 511] on link "3" at bounding box center [802, 509] width 27 height 27
click at [771, 507] on link "2" at bounding box center [771, 509] width 27 height 27
click at [743, 517] on link "1" at bounding box center [741, 509] width 27 height 27
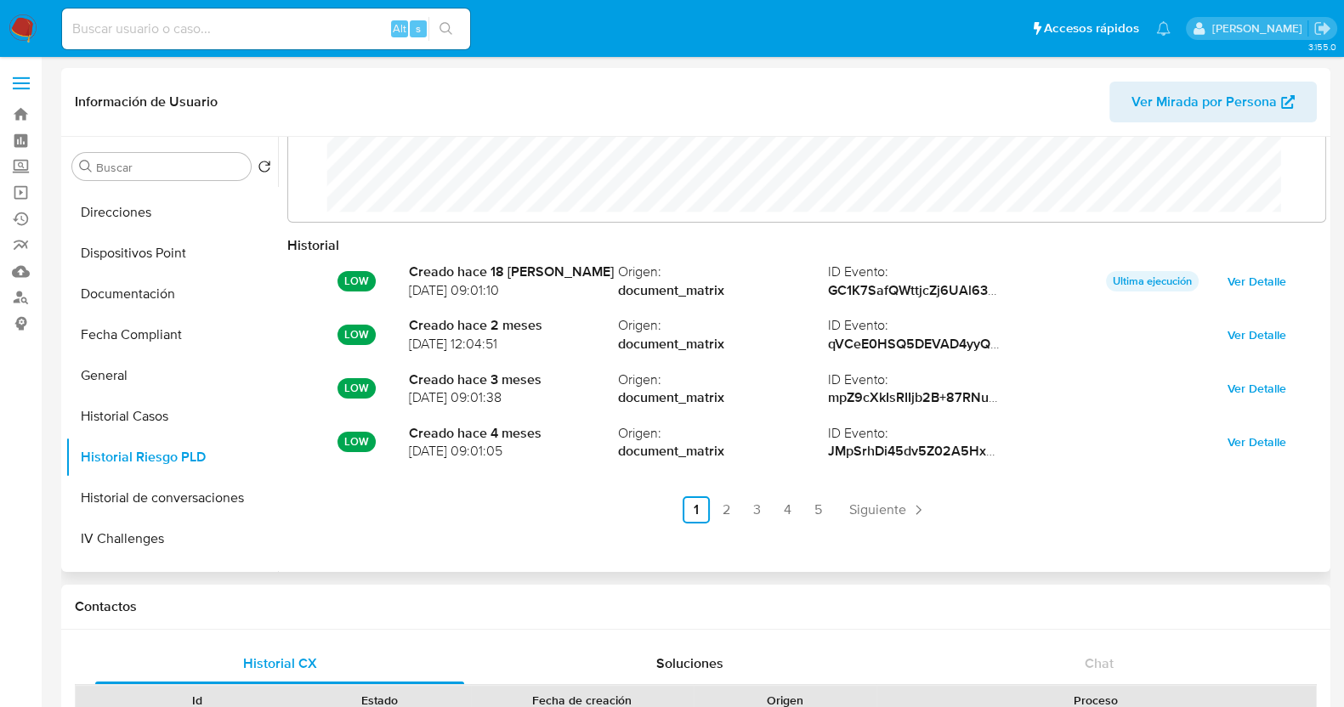
scroll to position [272, 0]
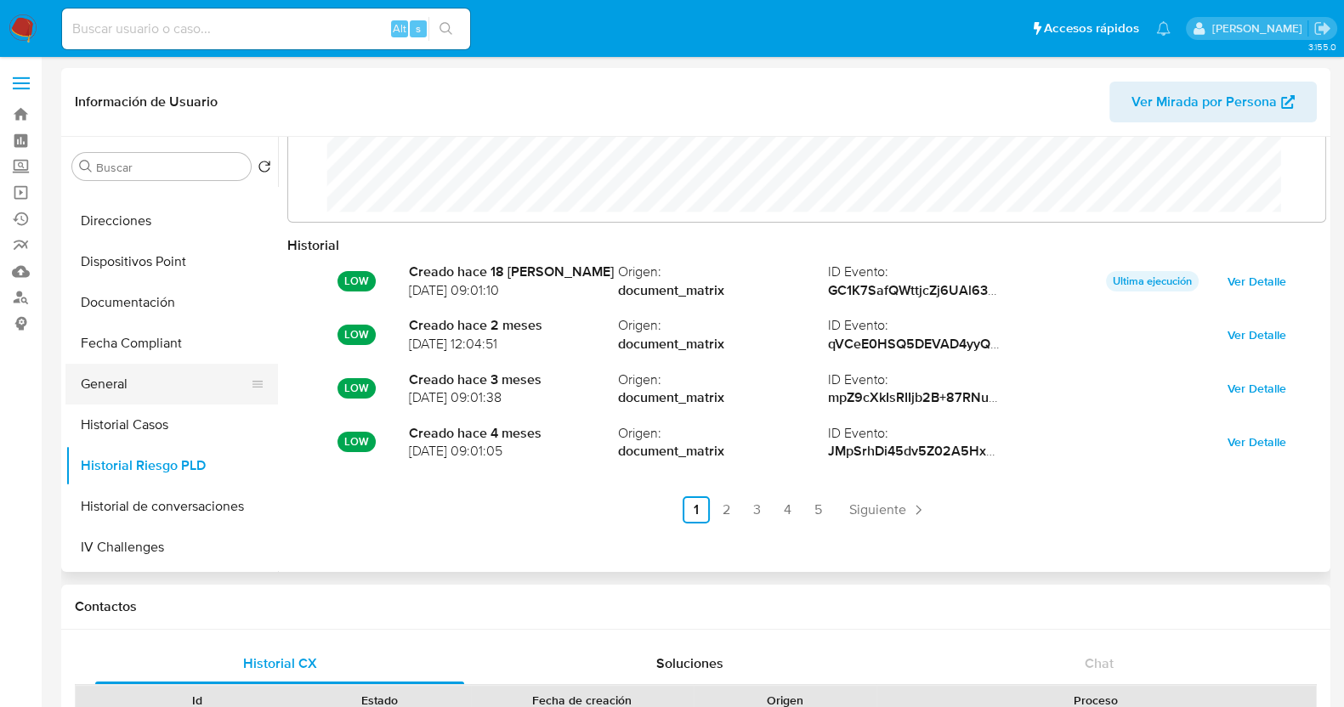
click at [125, 383] on button "General" at bounding box center [164, 384] width 199 height 41
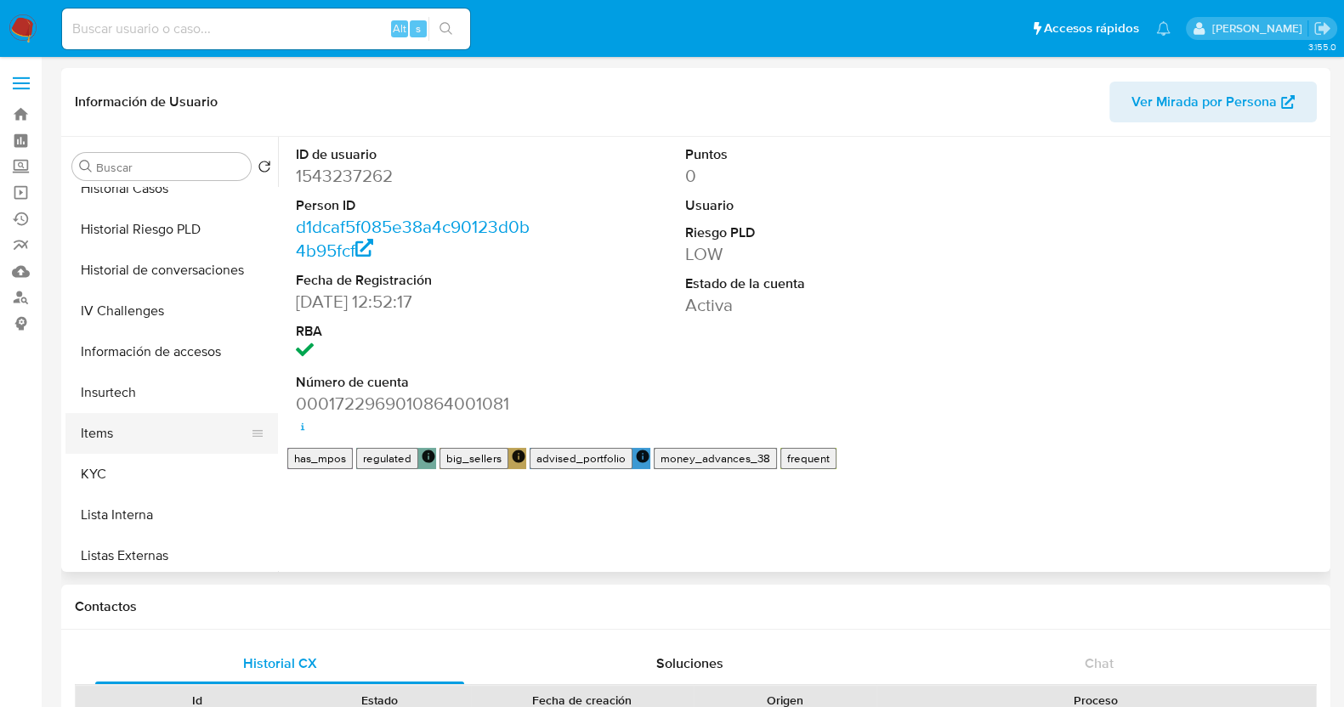
scroll to position [519, 0]
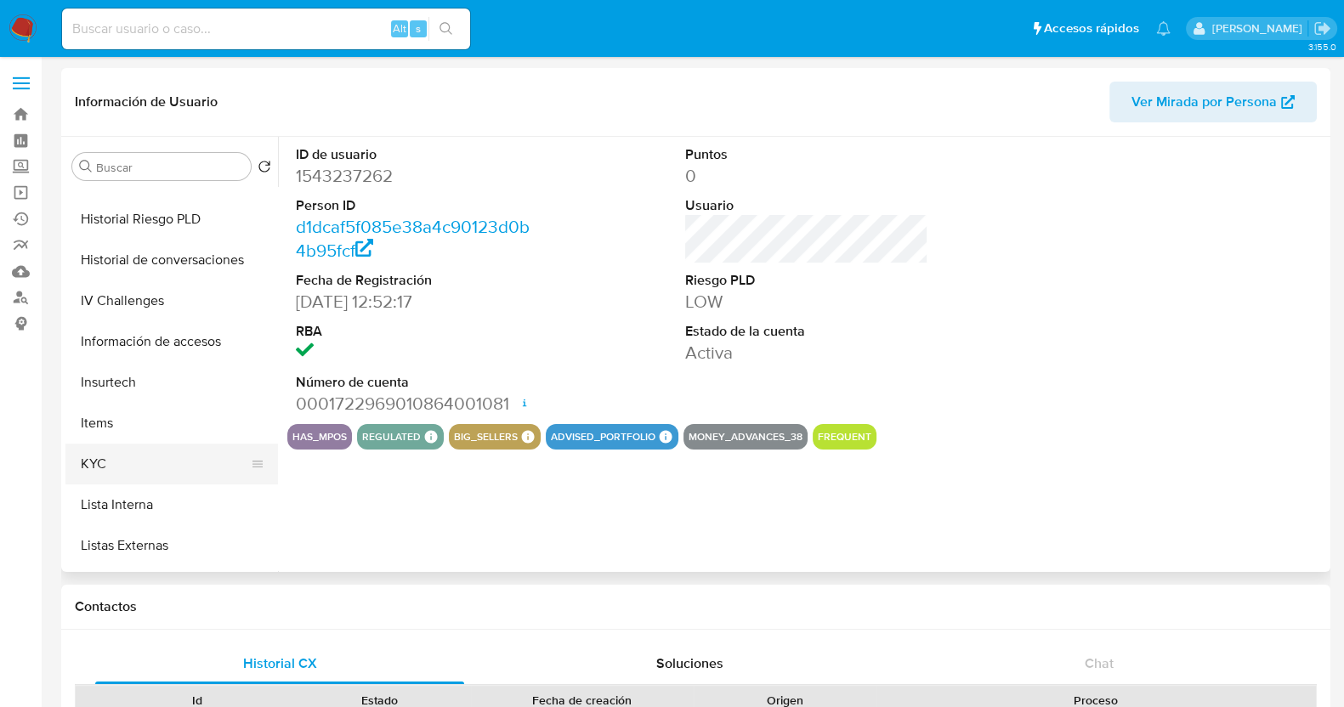
click at [124, 455] on button "KYC" at bounding box center [164, 464] width 199 height 41
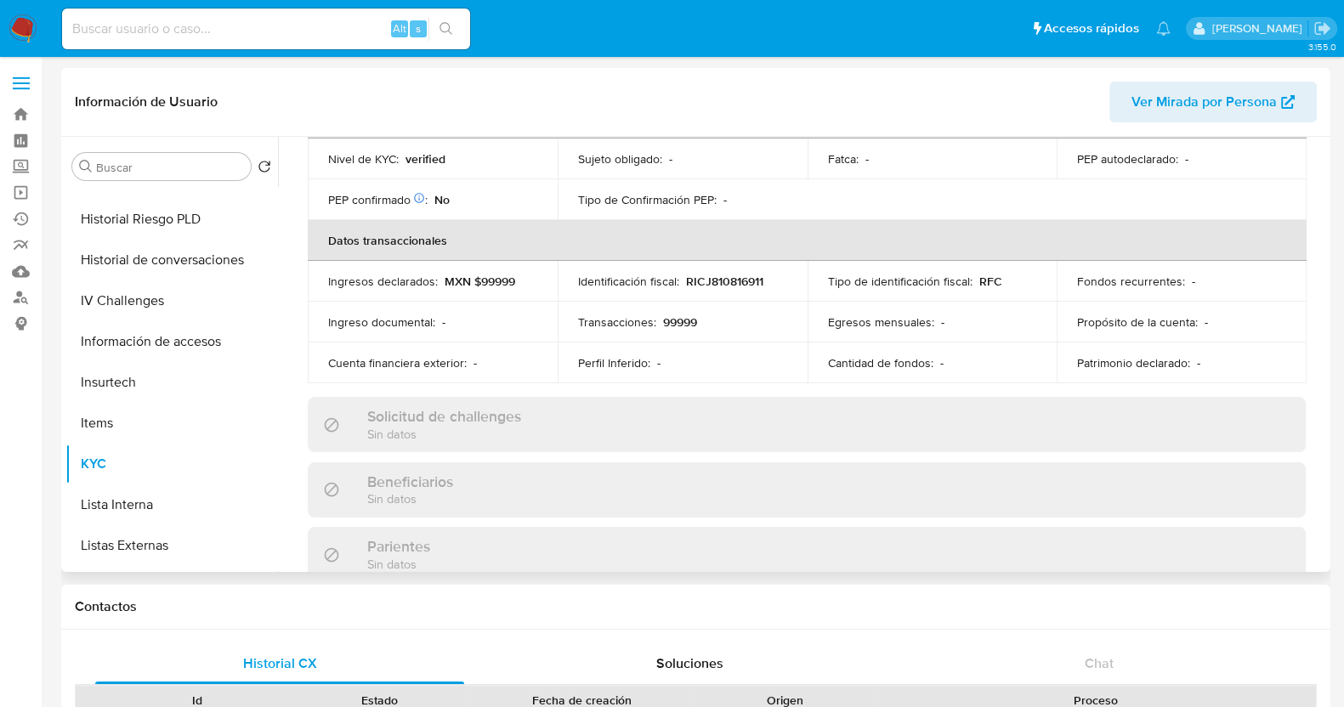
scroll to position [510, 0]
